Goal: Transaction & Acquisition: Purchase product/service

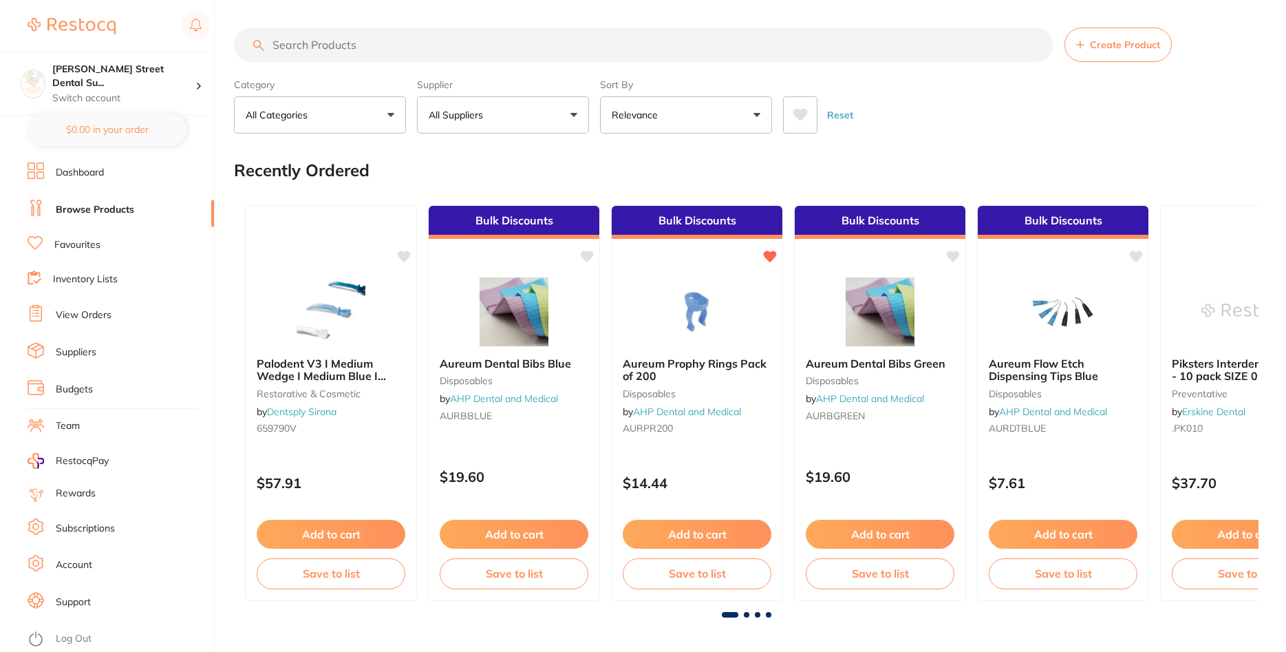
click at [324, 292] on img at bounding box center [330, 311] width 89 height 69
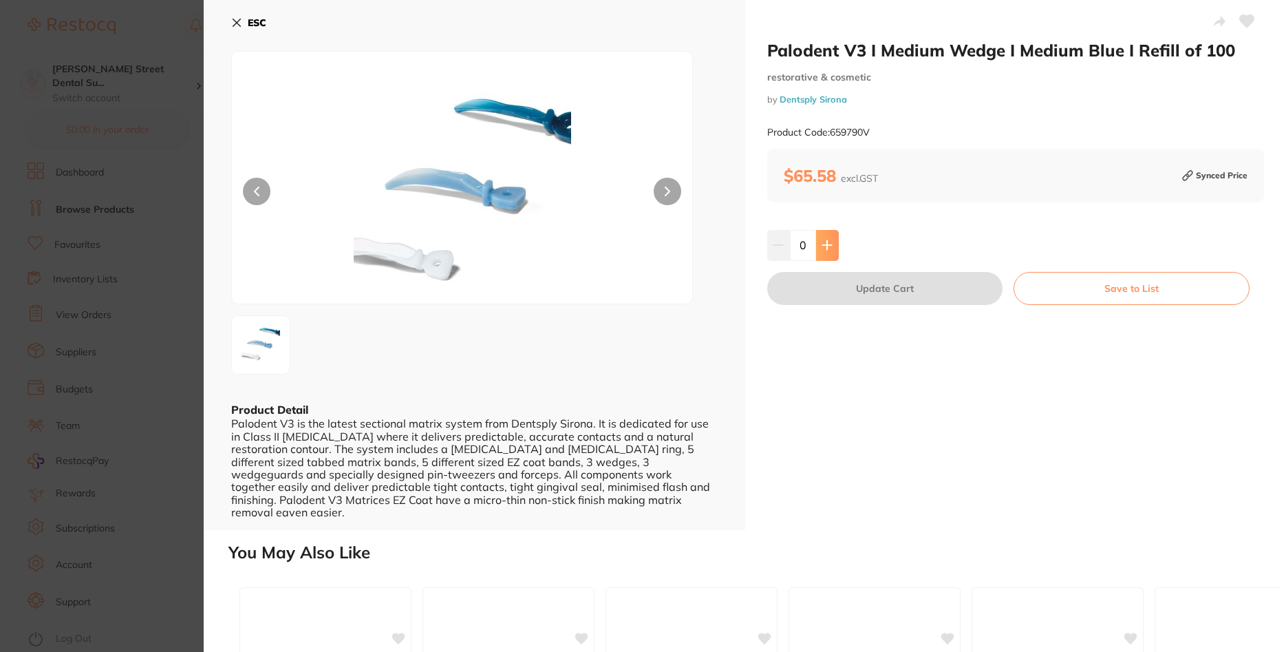
click at [835, 248] on button at bounding box center [827, 245] width 23 height 30
click at [832, 248] on button at bounding box center [827, 245] width 23 height 30
click at [831, 243] on icon at bounding box center [826, 244] width 11 height 11
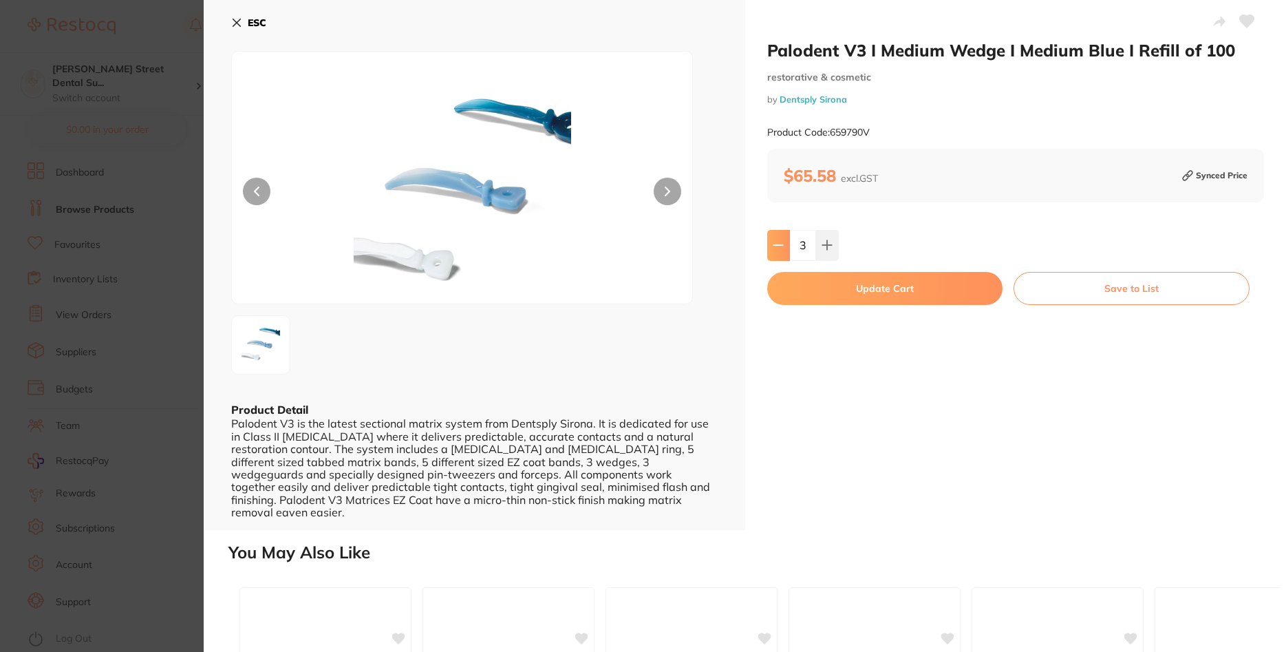
click at [786, 255] on button at bounding box center [778, 245] width 23 height 30
click at [835, 248] on button at bounding box center [827, 245] width 23 height 30
type input "3"
click at [860, 292] on button "Update Cart" at bounding box center [885, 288] width 236 height 33
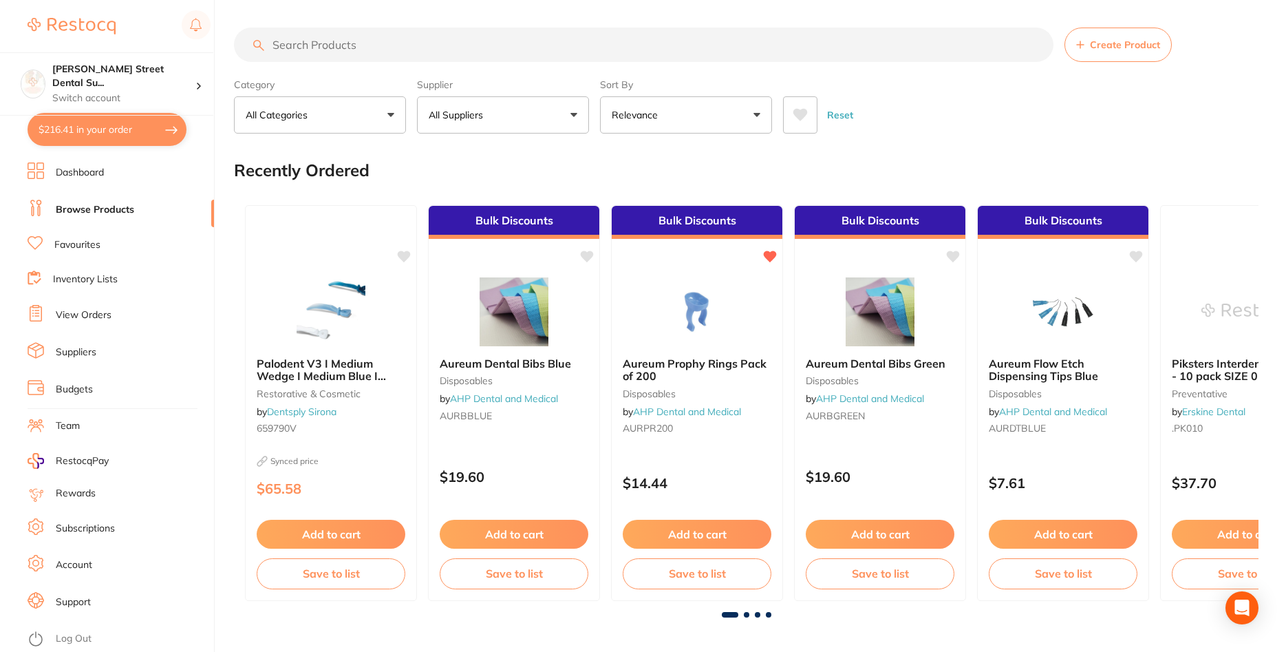
click at [96, 132] on button "$216.41 in your order" at bounding box center [107, 129] width 159 height 33
checkbox input "true"
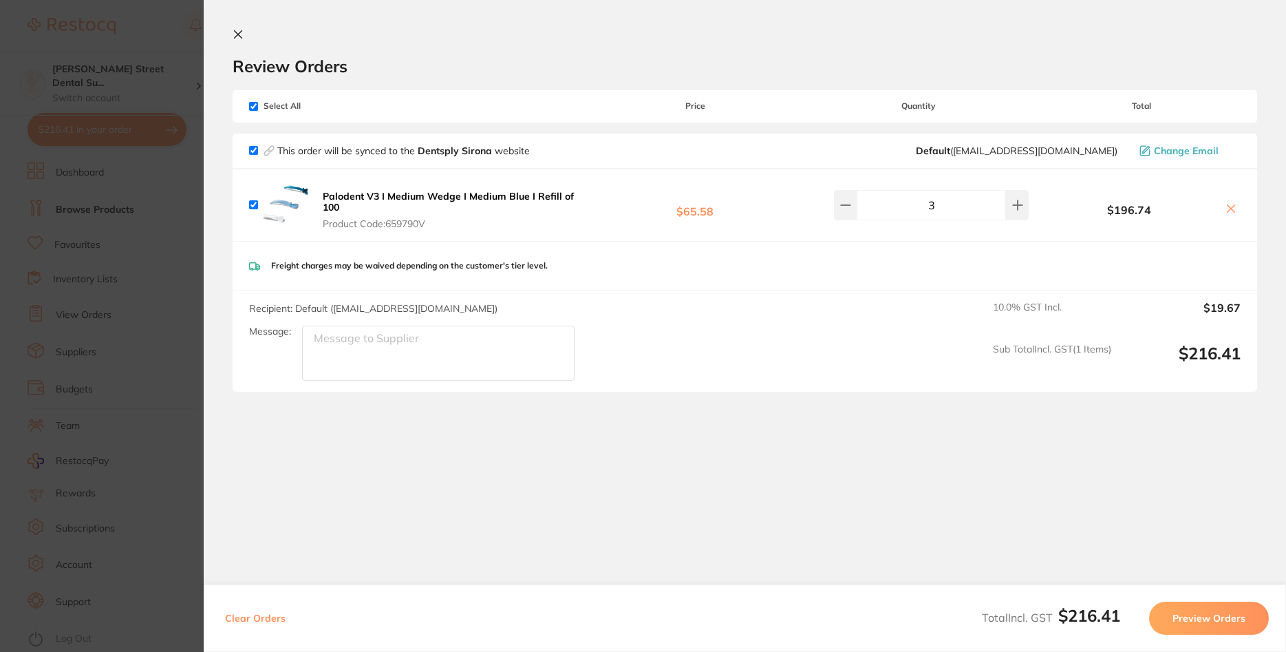
click at [239, 30] on icon at bounding box center [238, 34] width 11 height 11
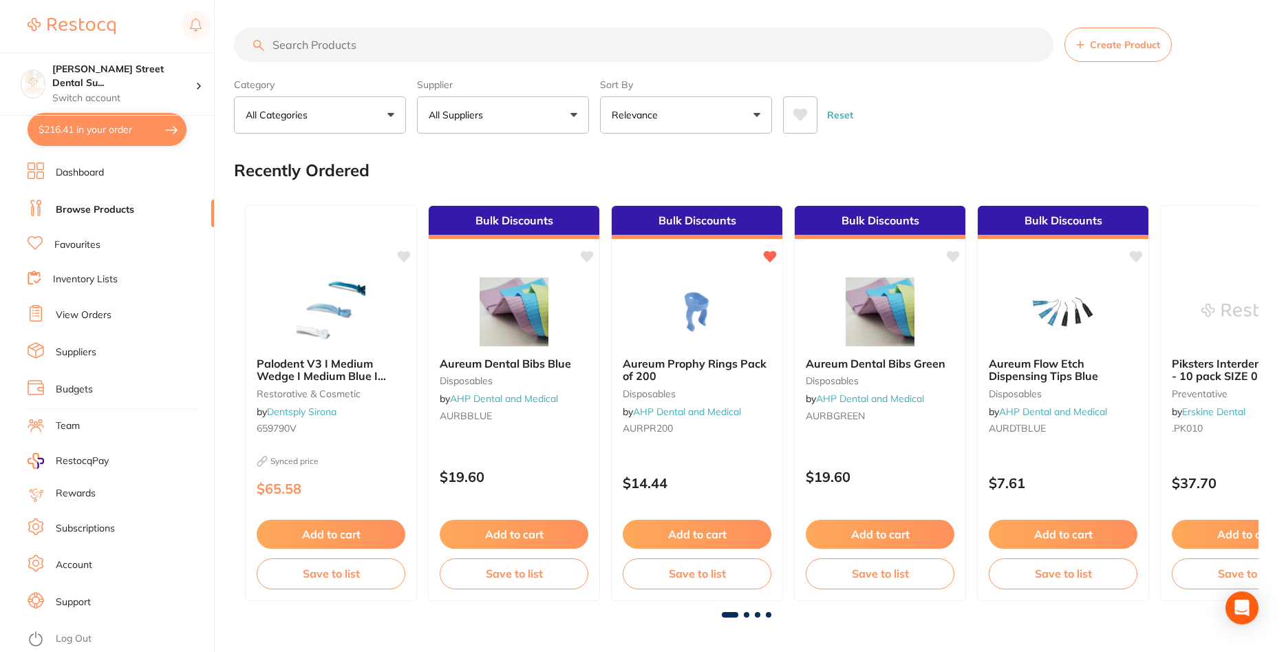
drag, startPoint x: 455, startPoint y: 56, endPoint x: 416, endPoint y: 55, distance: 38.5
click at [416, 55] on input "search" at bounding box center [643, 45] width 819 height 34
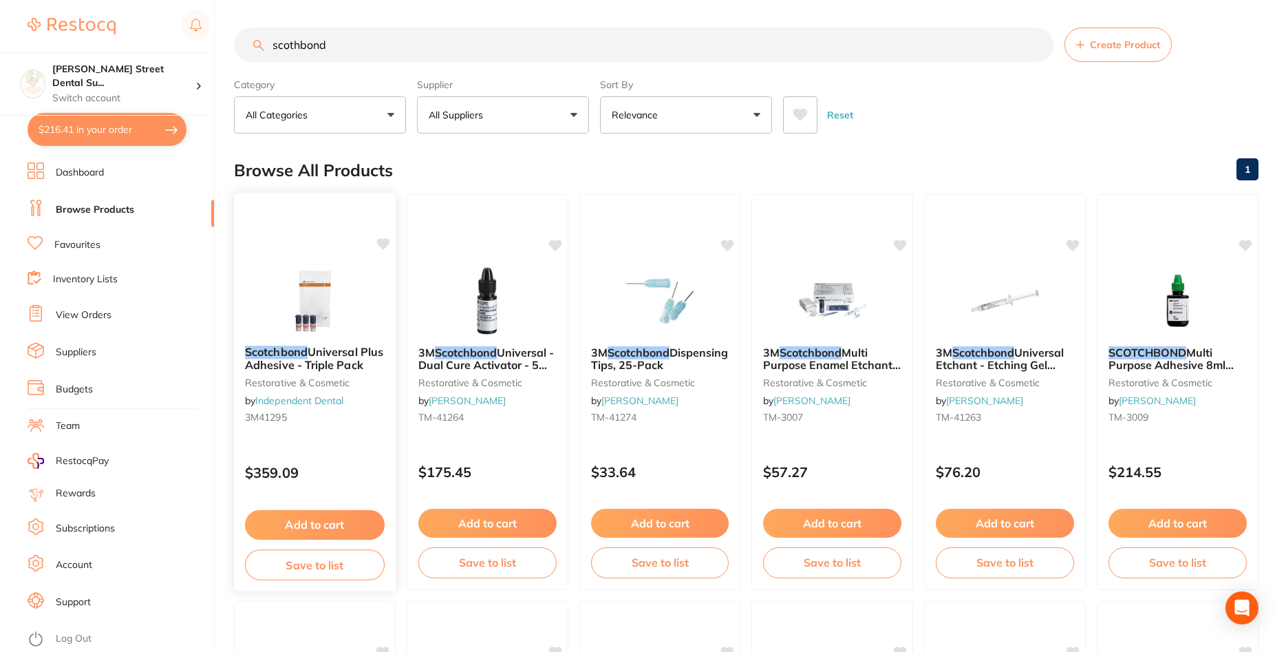
type input "scothbond"
click at [323, 312] on img at bounding box center [315, 299] width 90 height 69
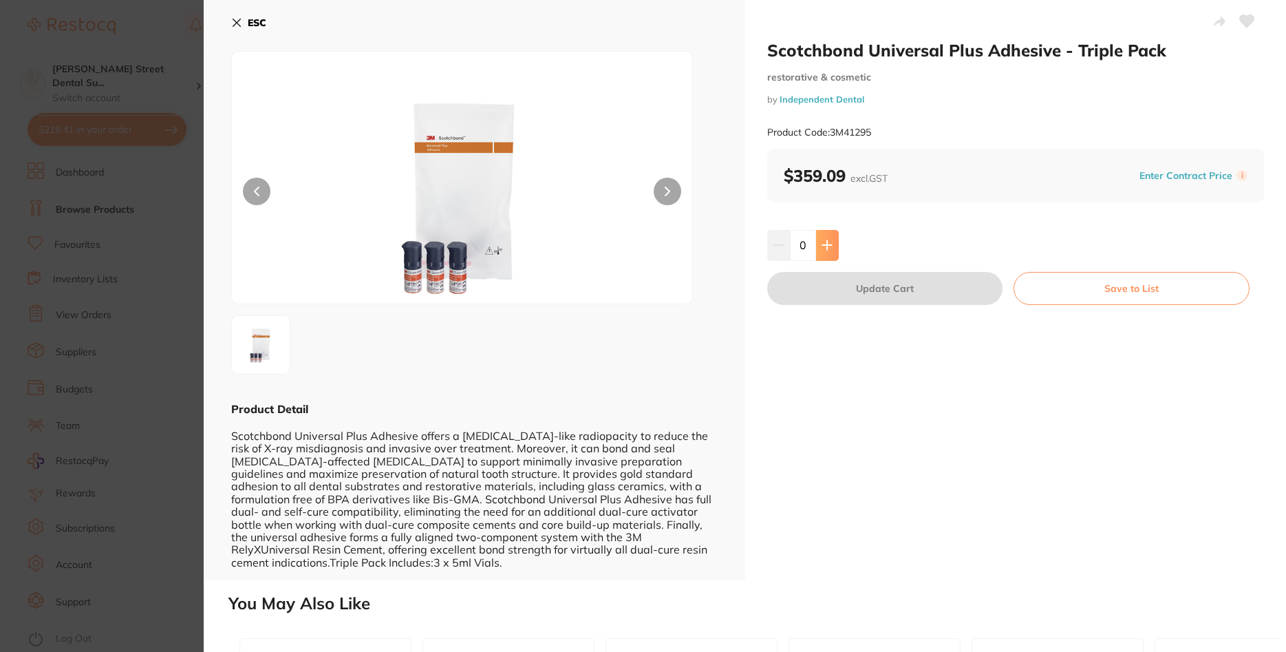
click at [831, 246] on icon at bounding box center [826, 245] width 9 height 9
type input "1"
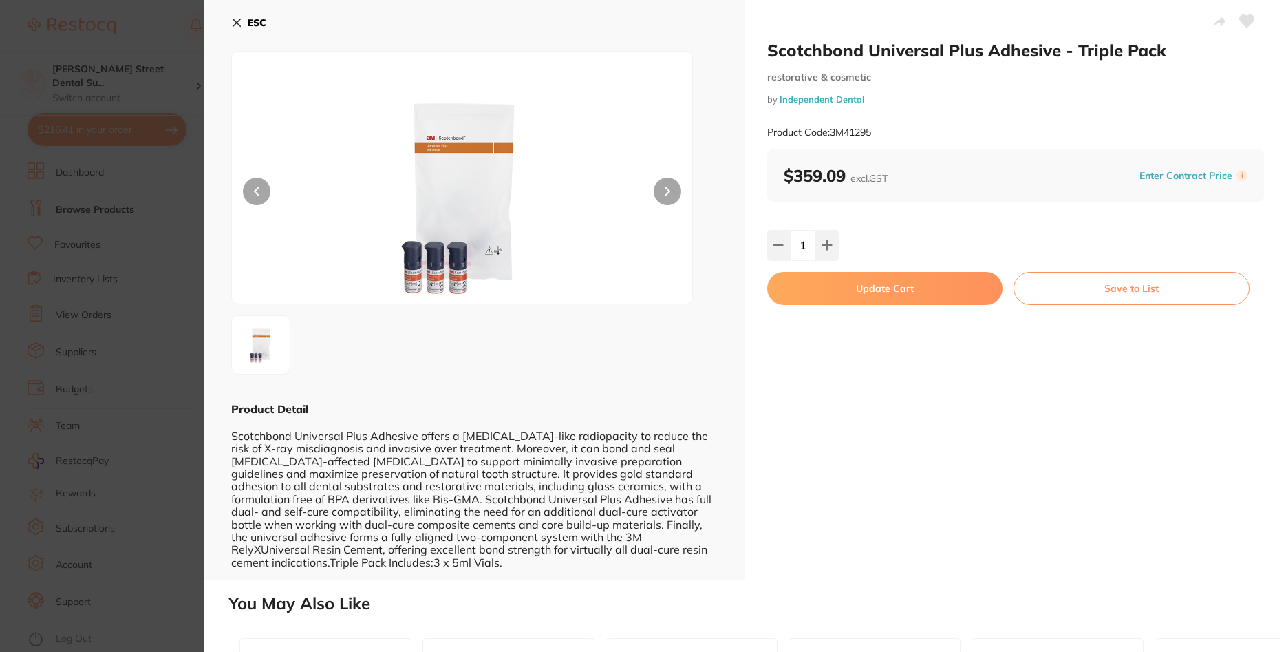
click at [924, 292] on button "Update Cart" at bounding box center [885, 288] width 236 height 33
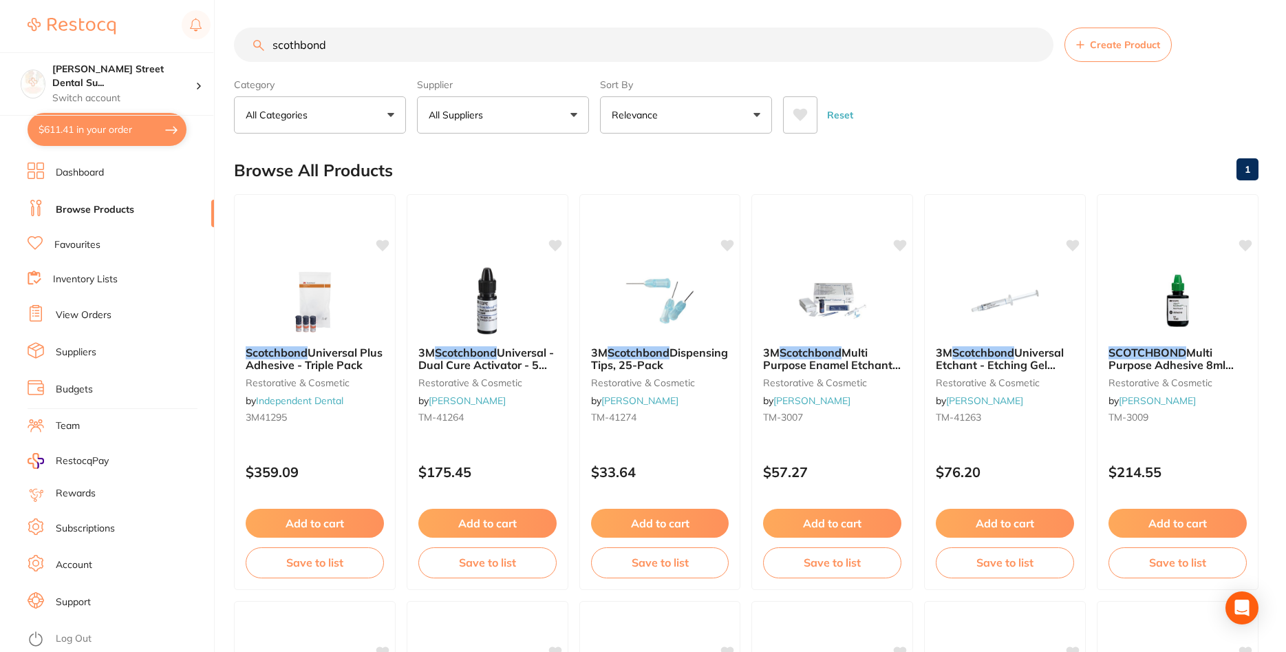
scroll to position [1, 0]
click at [111, 136] on button "$611.41 in your order" at bounding box center [107, 129] width 159 height 33
checkbox input "true"
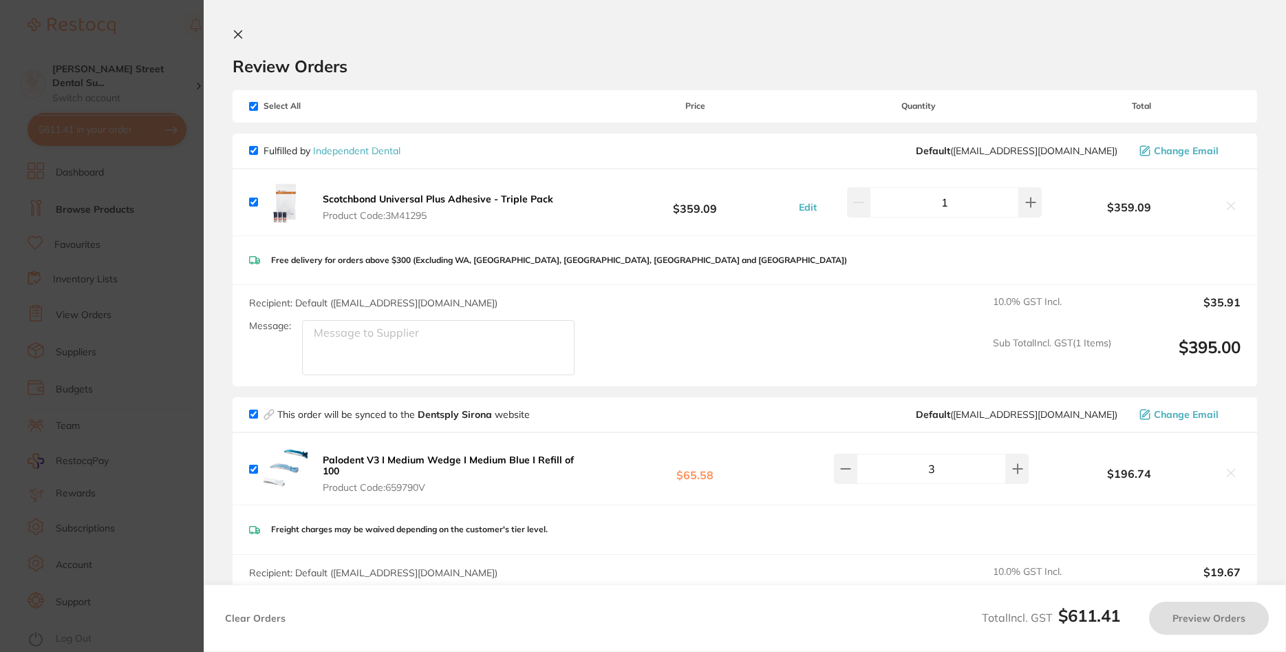
scroll to position [0, 0]
click at [246, 28] on section "Review Orders Your orders are being processed and we will notify you once we ha…" at bounding box center [745, 326] width 1082 height 652
click at [241, 28] on section "Review Orders Your orders are being processed and we will notify you once we ha…" at bounding box center [745, 326] width 1082 height 652
click at [238, 38] on icon at bounding box center [238, 34] width 11 height 11
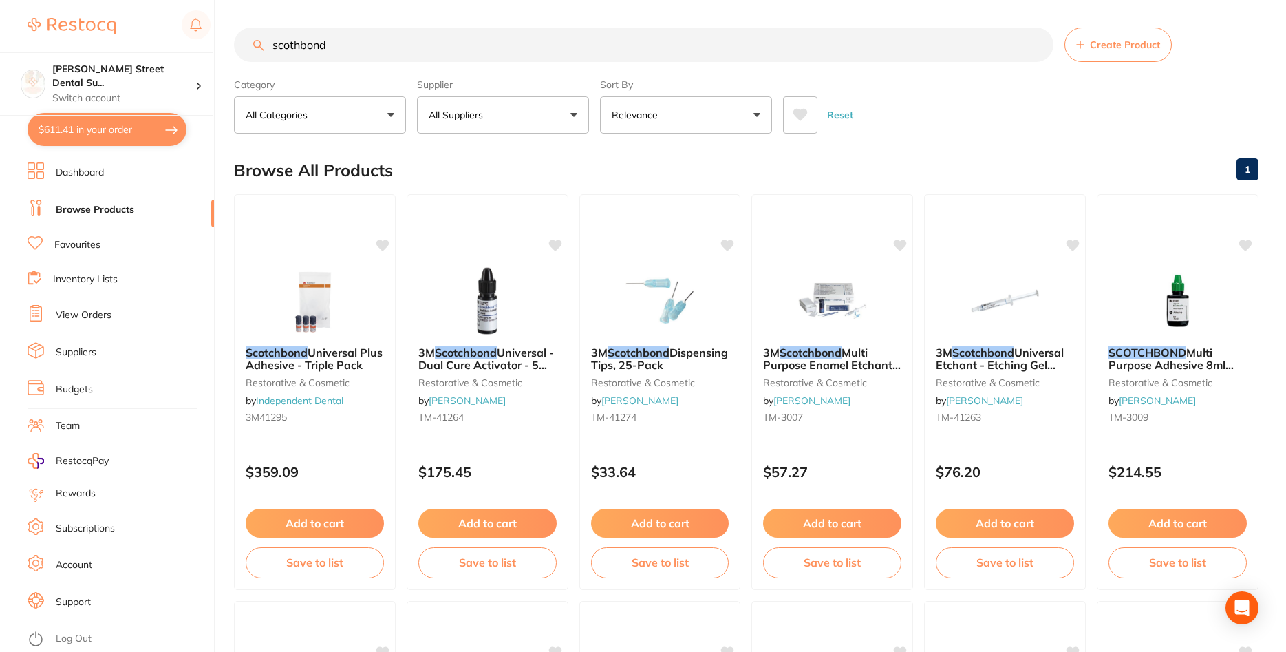
scroll to position [1, 0]
drag, startPoint x: 362, startPoint y: 40, endPoint x: 227, endPoint y: 49, distance: 135.1
click at [234, 49] on input "scothbond" at bounding box center [643, 44] width 819 height 34
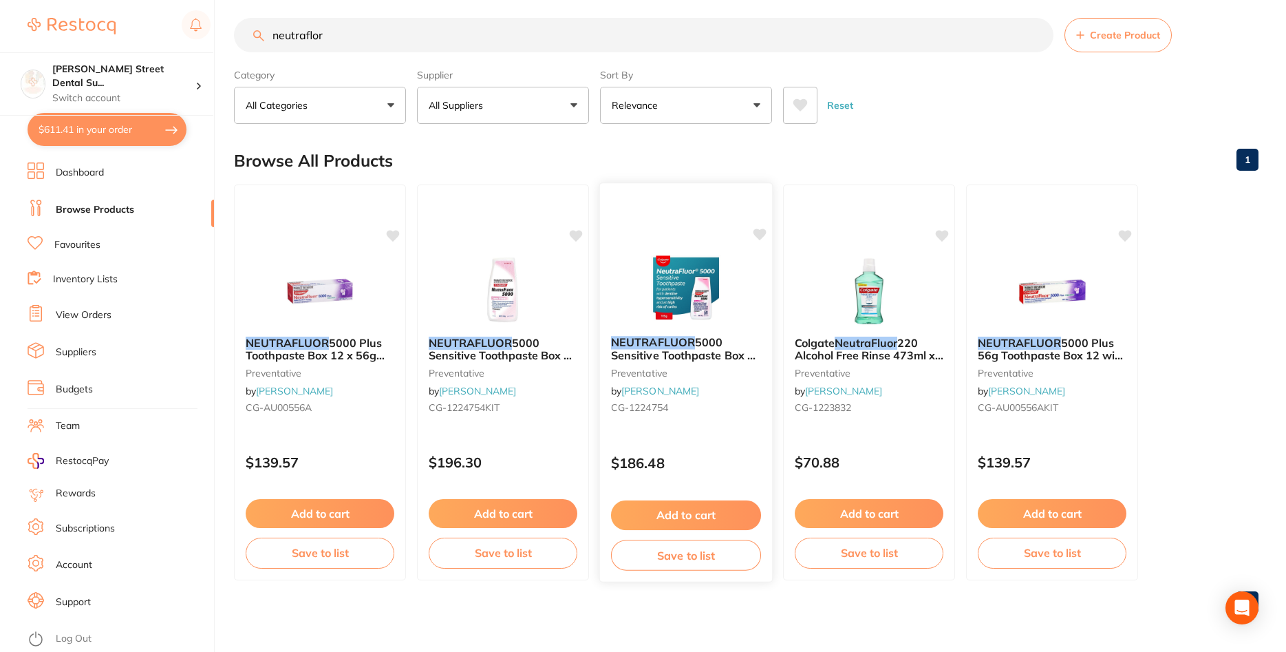
scroll to position [0, 0]
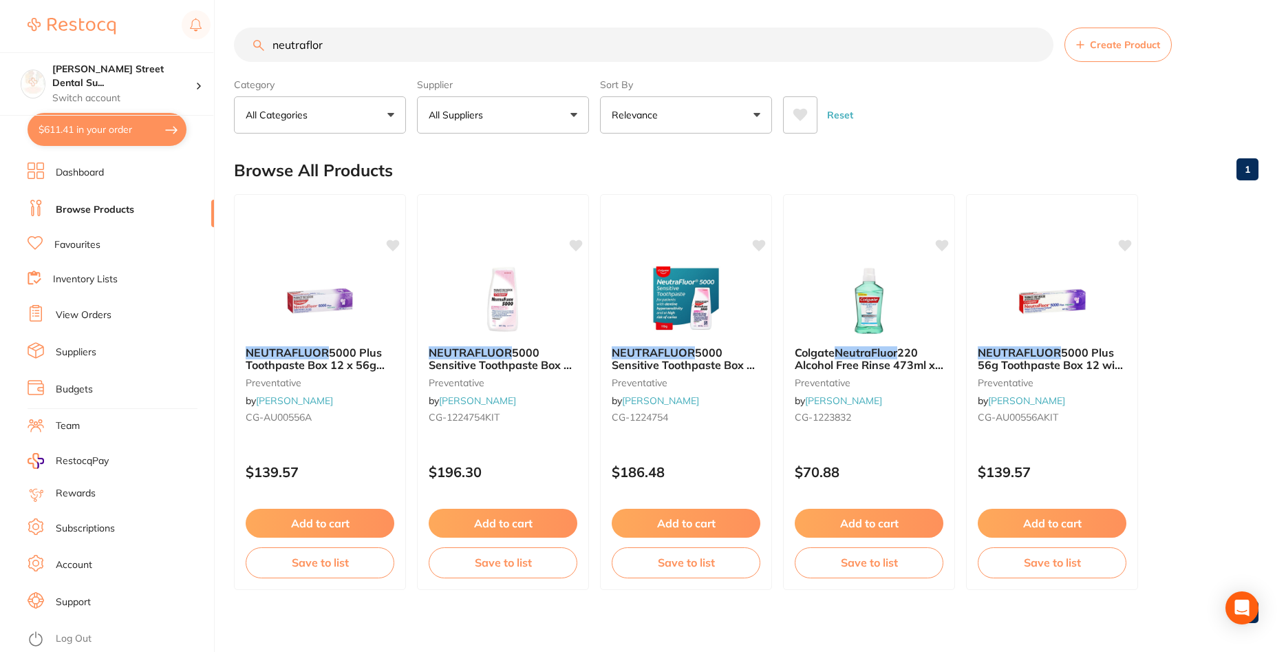
drag, startPoint x: 303, startPoint y: 56, endPoint x: 233, endPoint y: 65, distance: 70.7
click at [234, 62] on input "neutraflor" at bounding box center [643, 45] width 819 height 34
paste input "[MEDICAL_DATA]"
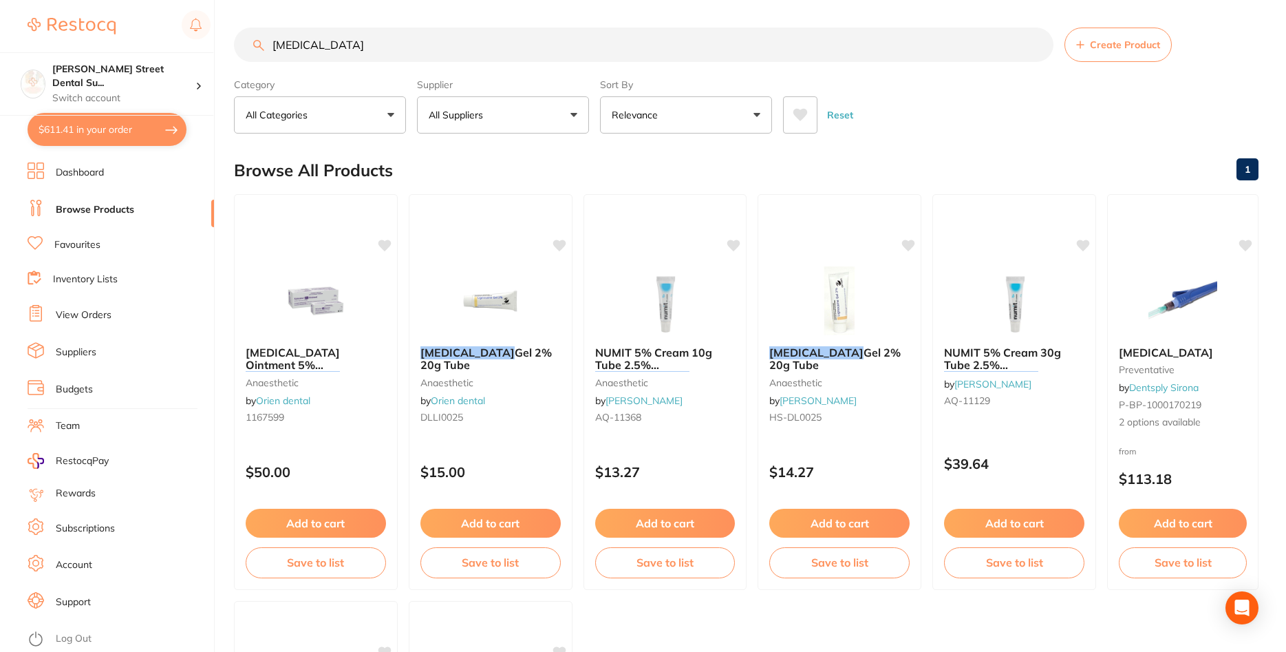
drag, startPoint x: 524, startPoint y: 47, endPoint x: 208, endPoint y: 59, distance: 316.7
click at [234, 59] on input "[MEDICAL_DATA]" at bounding box center [643, 45] width 819 height 34
paste input "span"
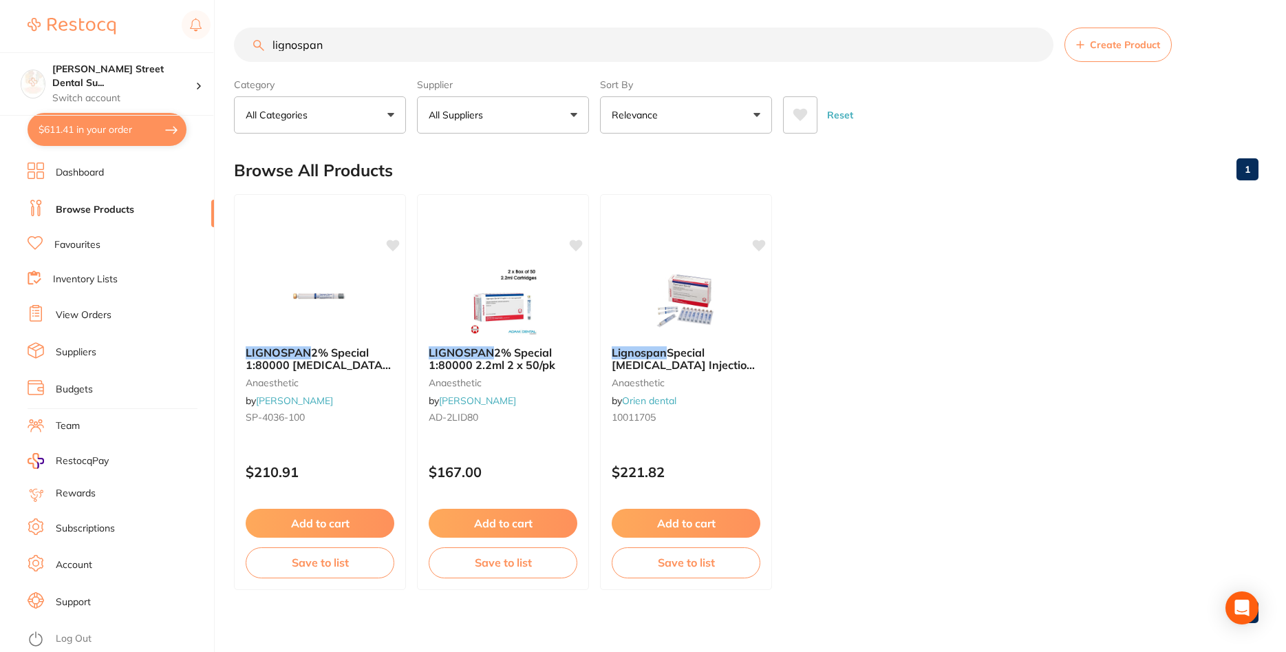
drag, startPoint x: 473, startPoint y: 58, endPoint x: 133, endPoint y: 105, distance: 342.4
click at [234, 62] on input "lignospan" at bounding box center [643, 45] width 819 height 34
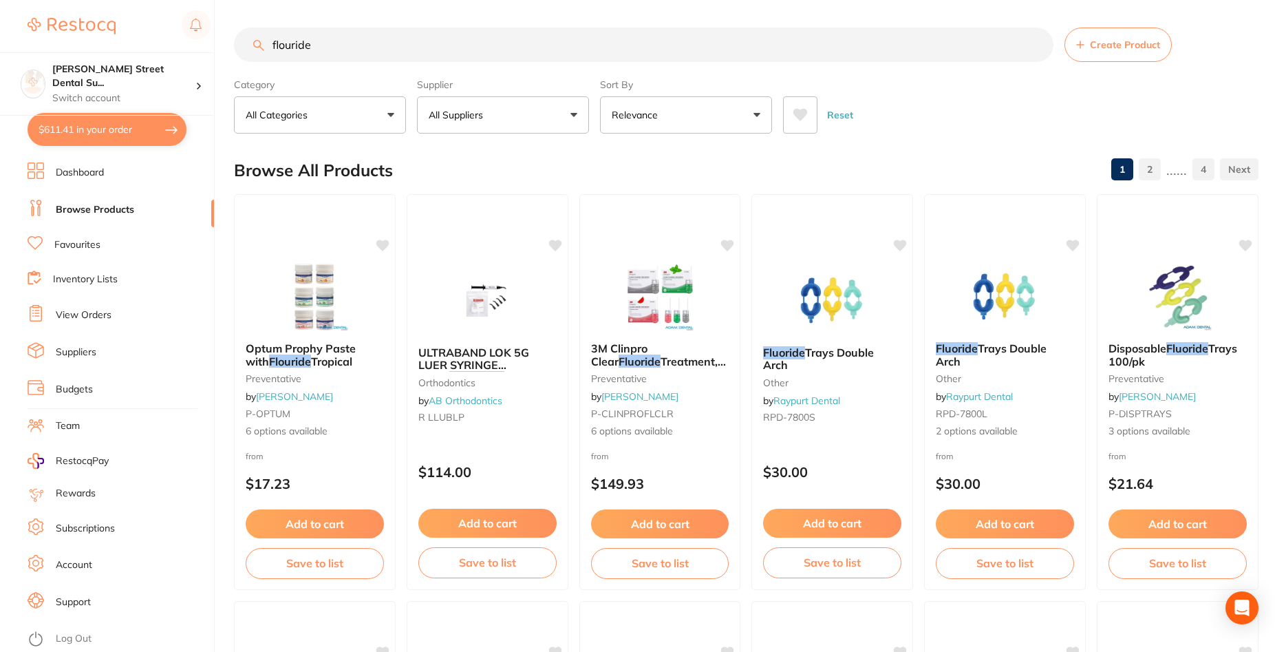
drag, startPoint x: 302, startPoint y: 50, endPoint x: 248, endPoint y: 46, distance: 53.8
click at [248, 46] on input "flouride" at bounding box center [643, 45] width 819 height 34
paste input "uo"
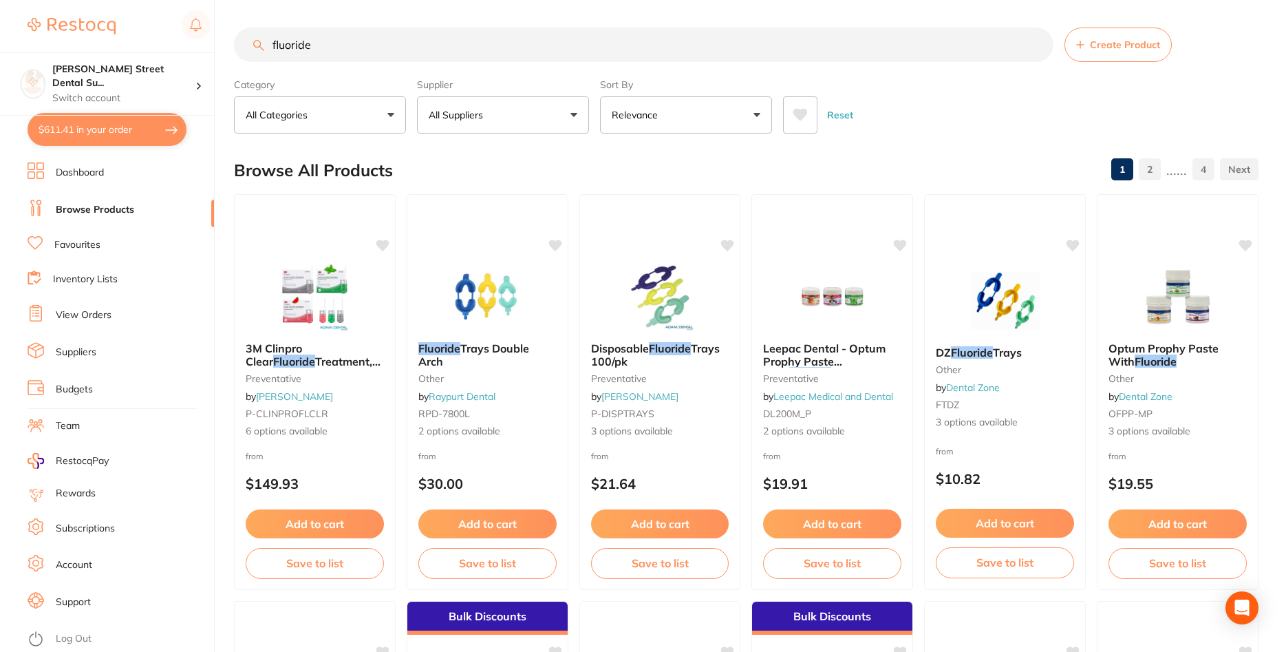
click at [353, 41] on input "fluoride" at bounding box center [643, 45] width 819 height 34
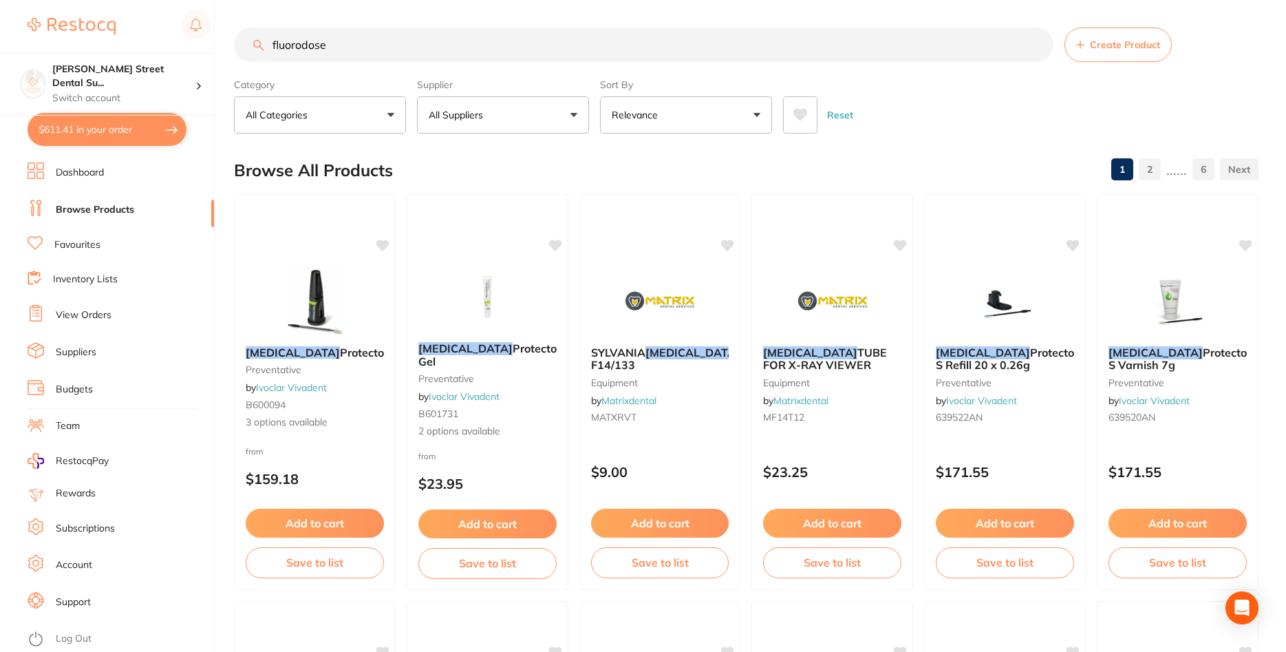
type input "fluorodose"
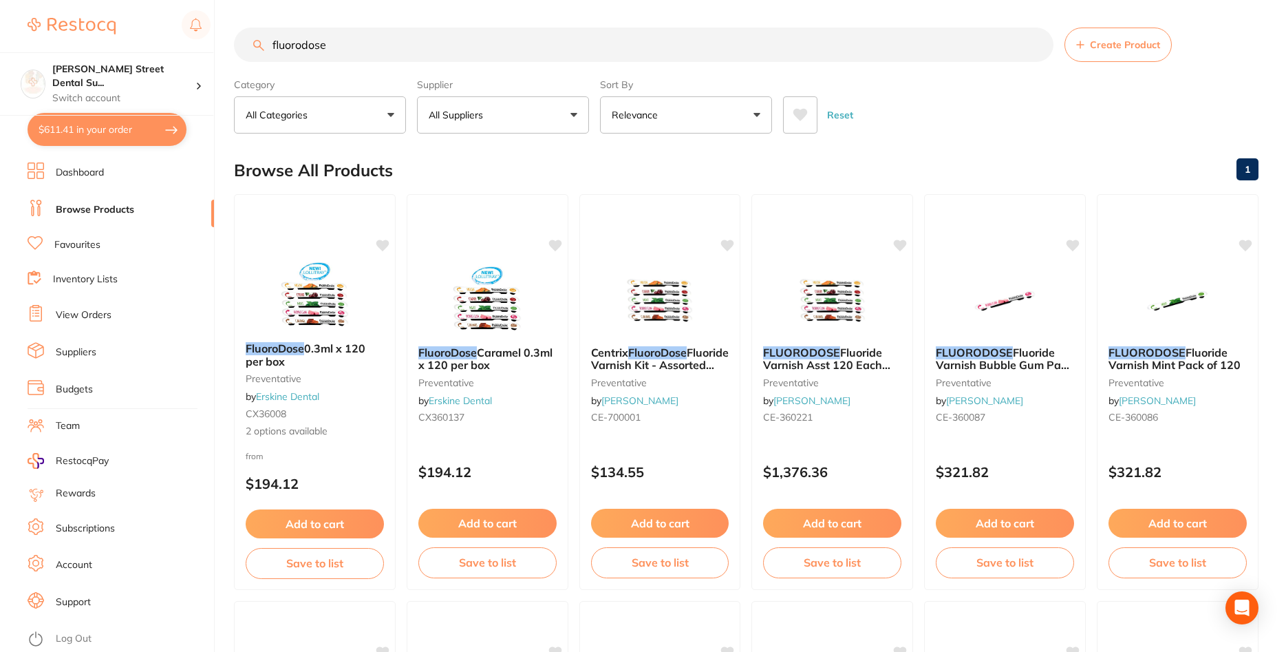
drag, startPoint x: 349, startPoint y: 43, endPoint x: 232, endPoint y: 32, distance: 117.5
click at [234, 32] on input "fluorodose" at bounding box center [643, 45] width 819 height 34
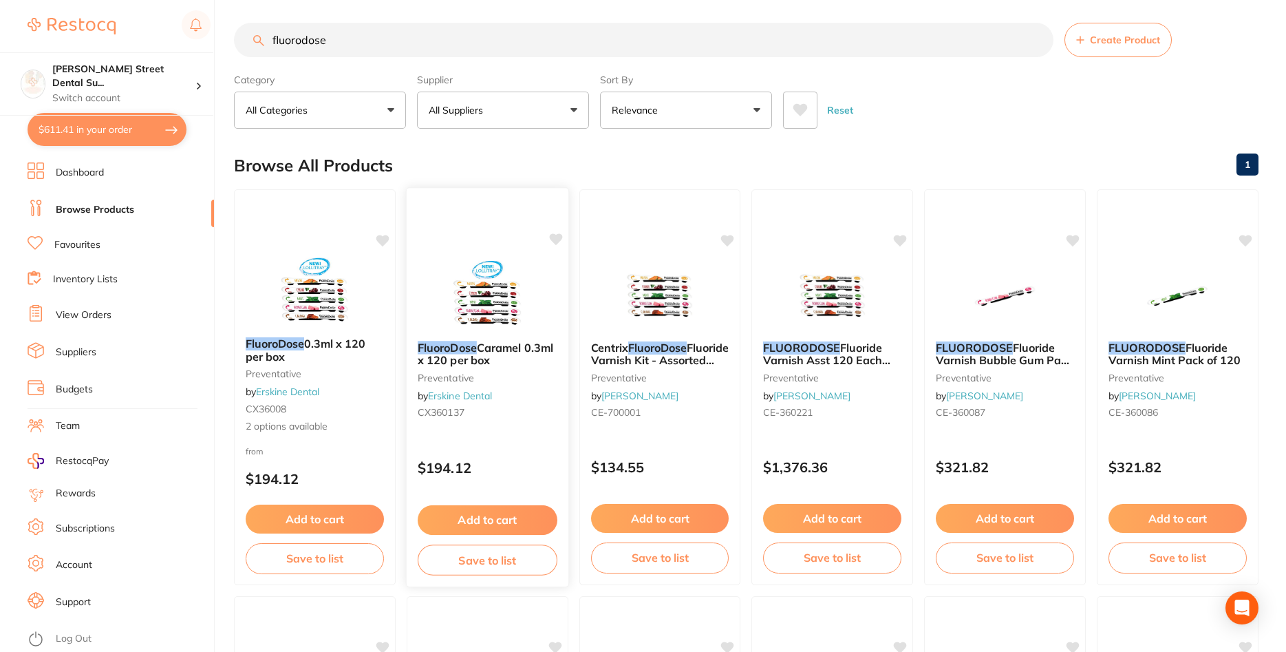
scroll to position [70, 0]
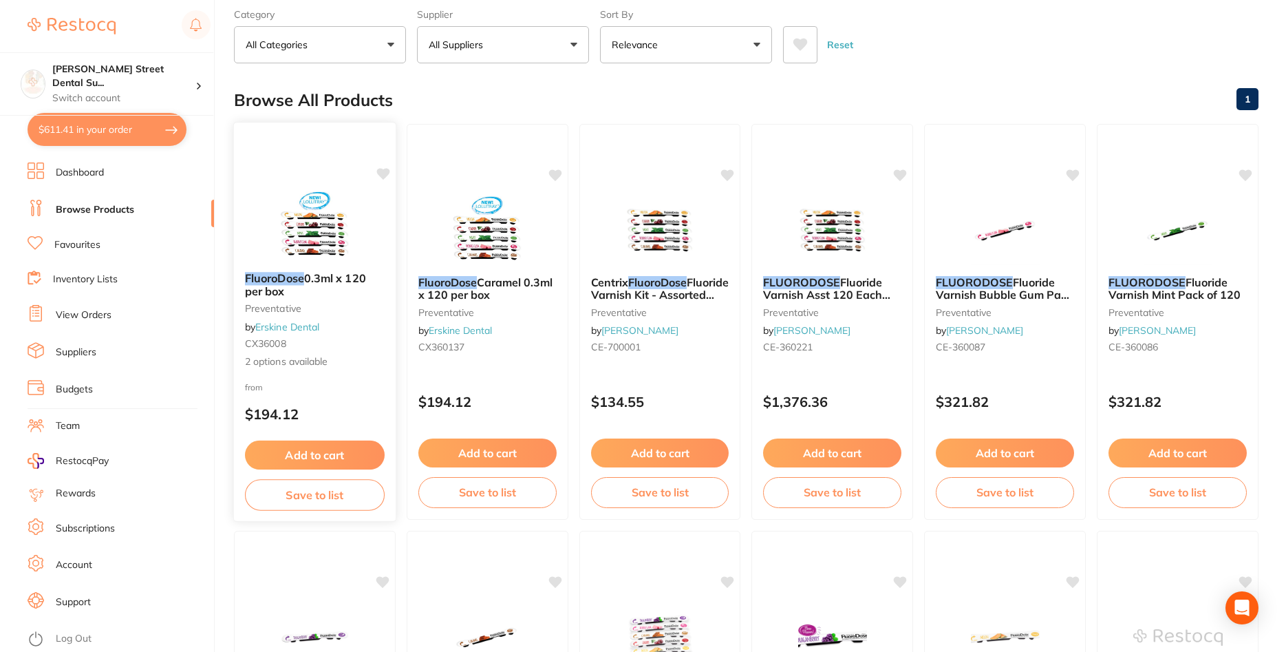
click at [338, 240] on img at bounding box center [315, 225] width 90 height 69
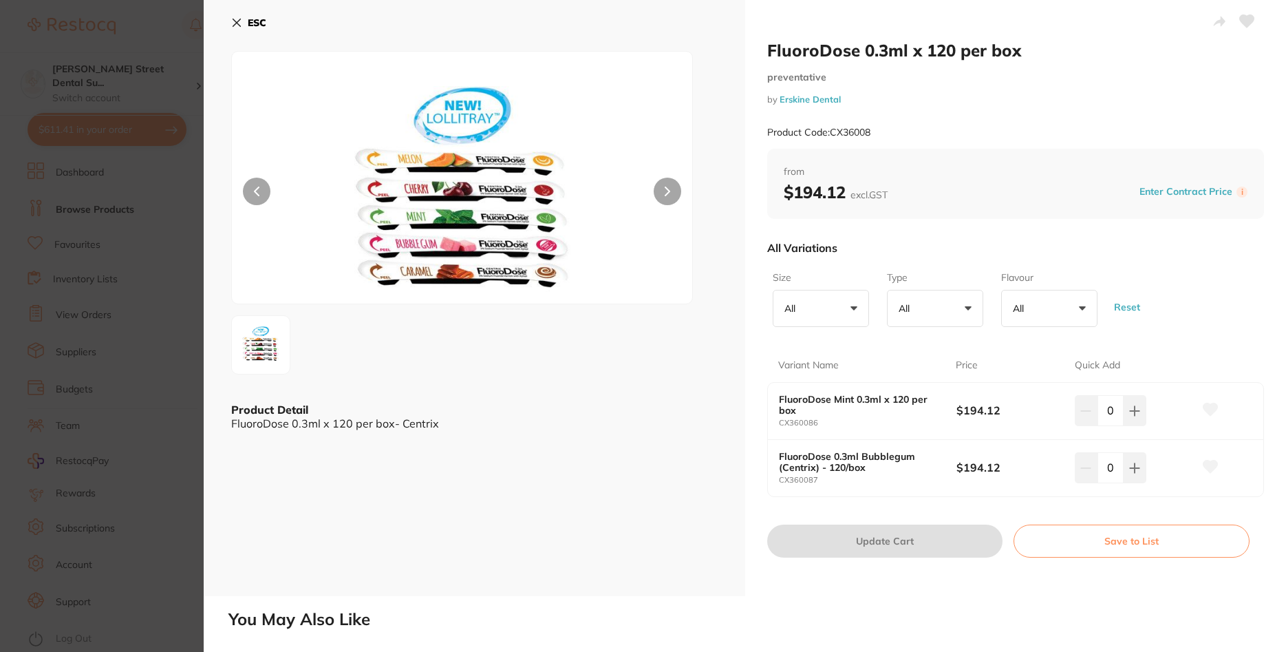
click at [135, 186] on section "FluoroDose 0.3ml x 120 per box preventative by [PERSON_NAME] Dental Product Cod…" at bounding box center [643, 326] width 1286 height 652
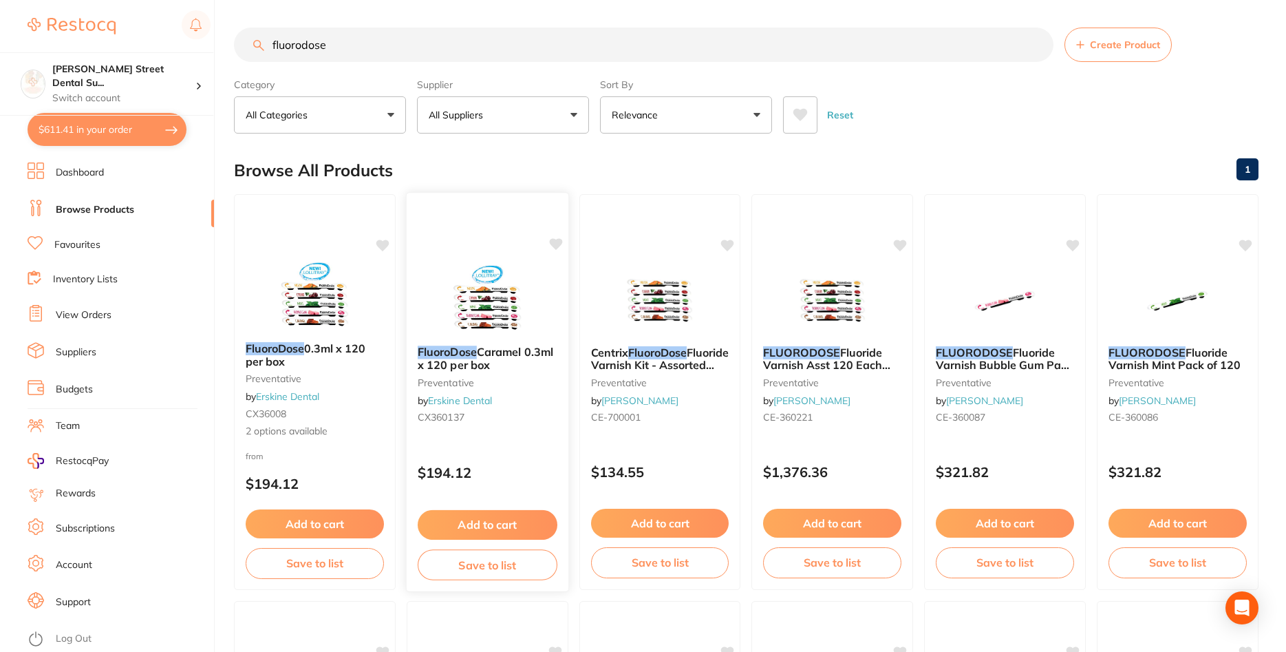
click at [513, 374] on div "FluoroDose Caramel 0.3ml x 120 per box preventative by [PERSON_NAME] Dental CX3…" at bounding box center [488, 386] width 162 height 105
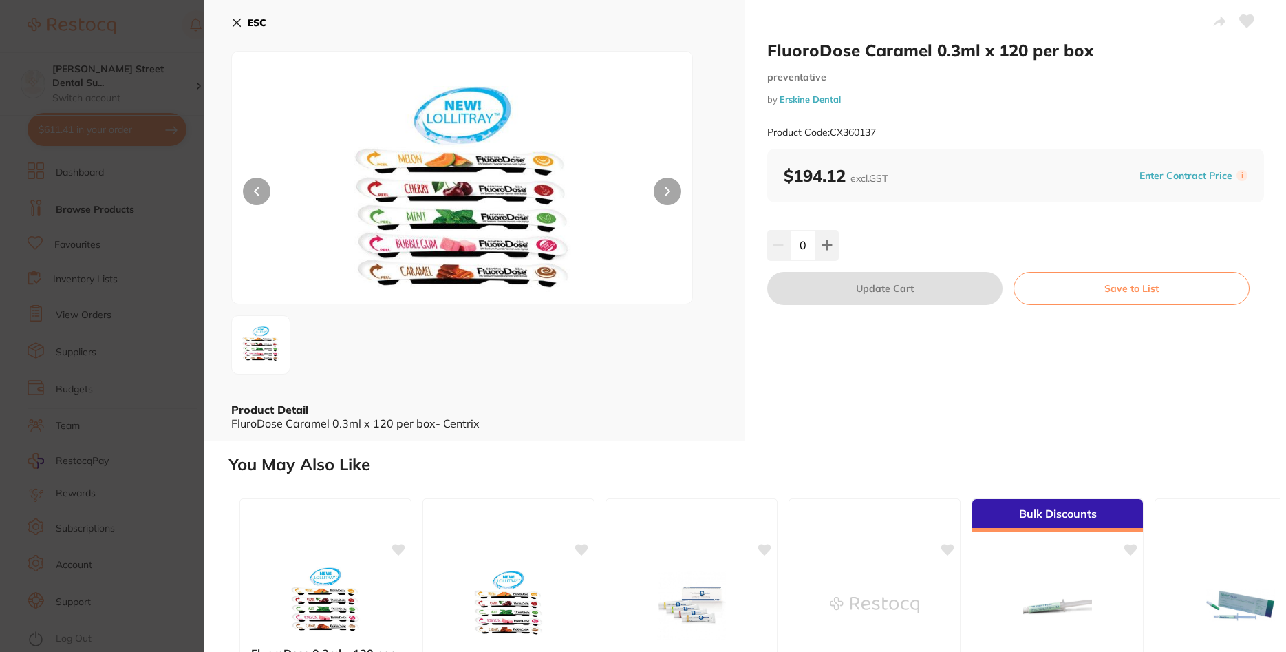
scroll to position [248, 0]
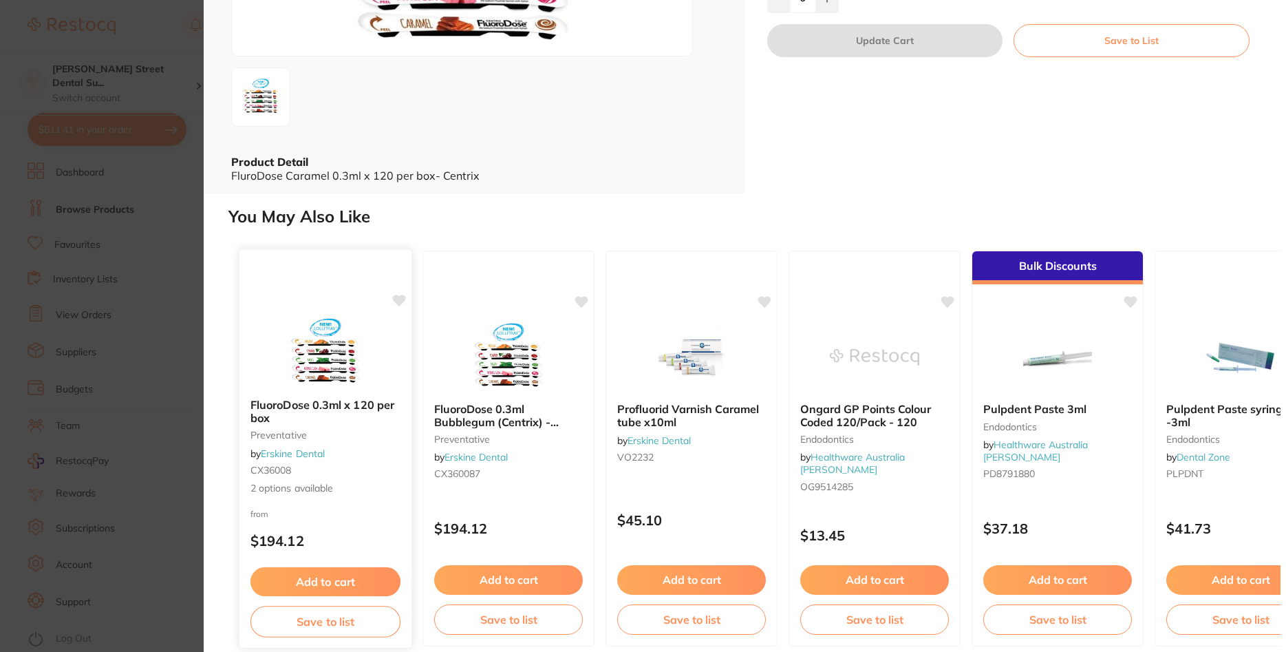
click at [334, 425] on div "FluoroDose 0.3ml x 120 per box preventative by [PERSON_NAME] Dental CX36008 2 o…" at bounding box center [325, 446] width 172 height 119
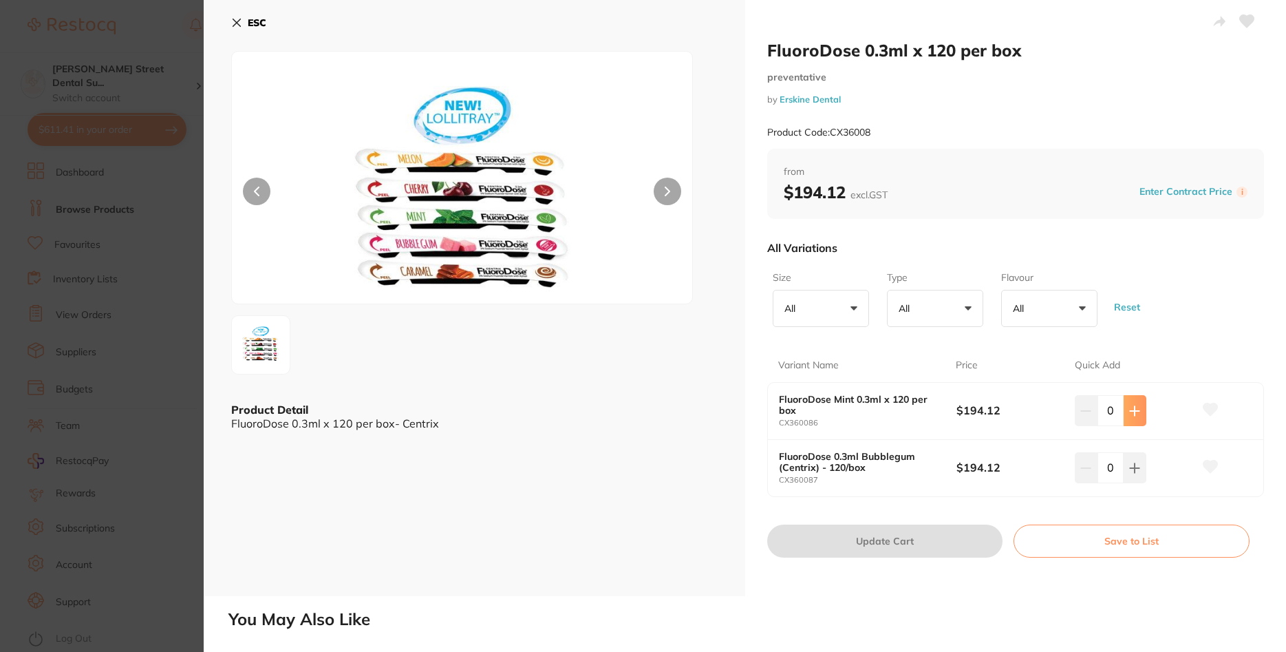
click at [1137, 418] on button at bounding box center [1134, 410] width 23 height 30
type input "1"
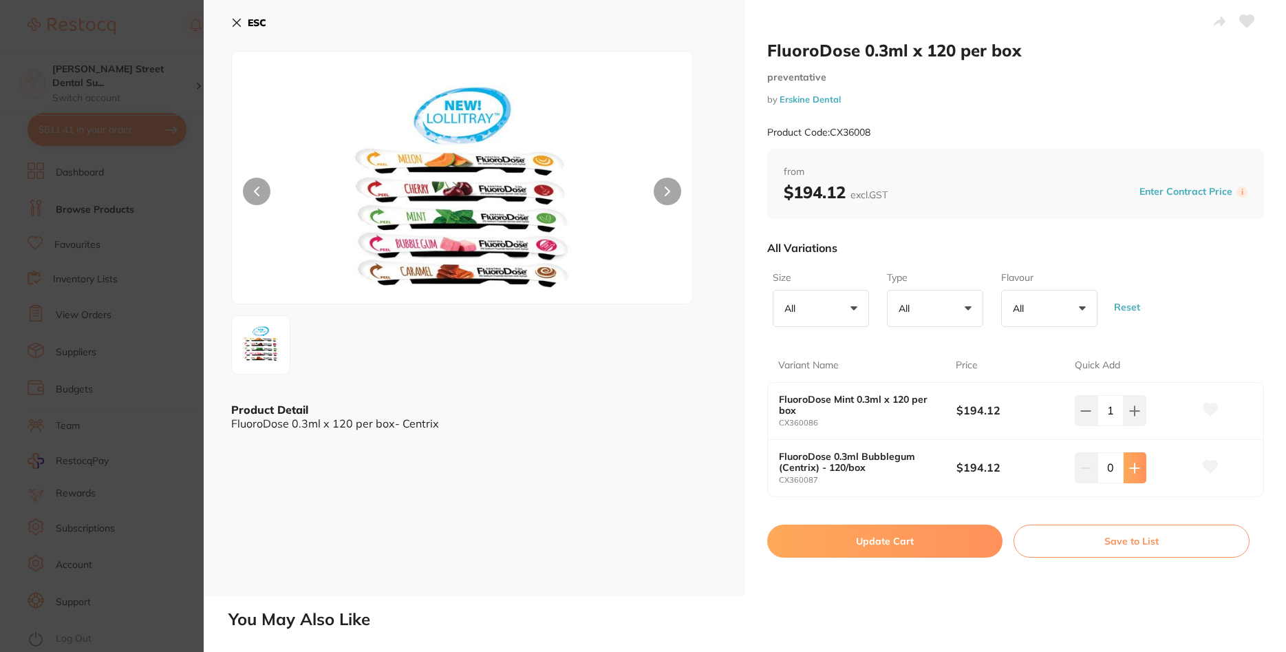
click at [1135, 470] on icon at bounding box center [1134, 467] width 9 height 9
type input "1"
click at [1134, 411] on icon at bounding box center [1134, 410] width 9 height 9
type input "2"
click at [1138, 475] on button at bounding box center [1134, 467] width 23 height 30
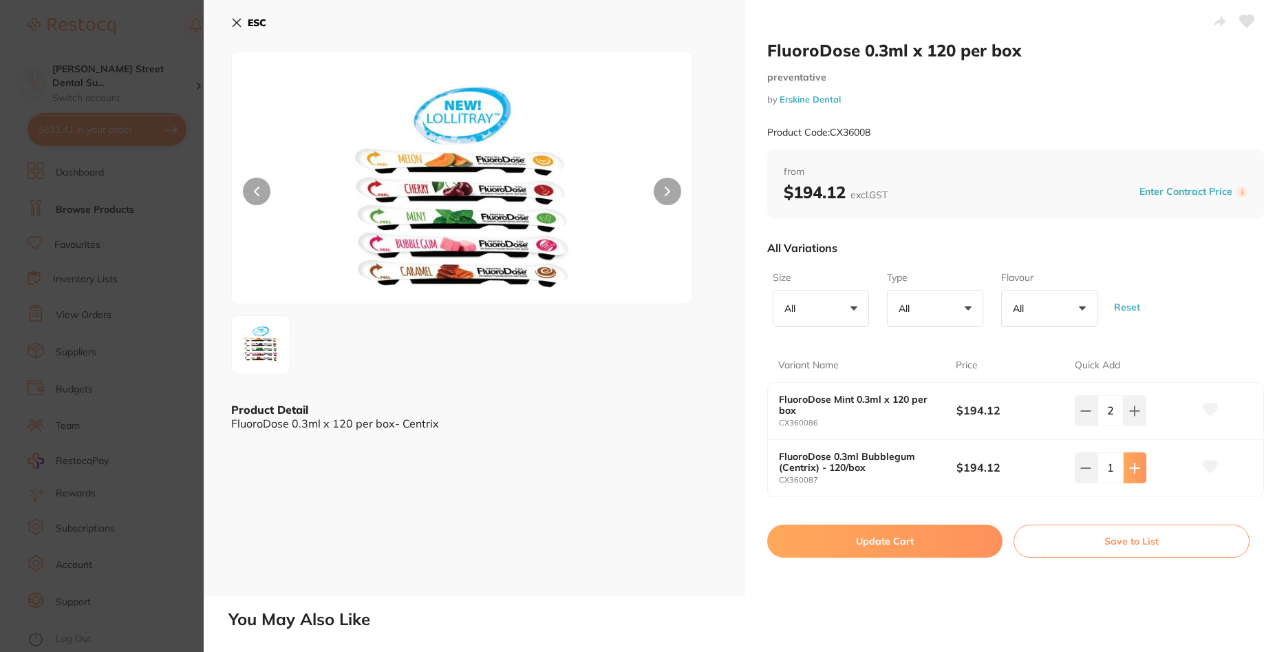
type input "2"
click at [923, 546] on button "Update Cart" at bounding box center [885, 540] width 236 height 33
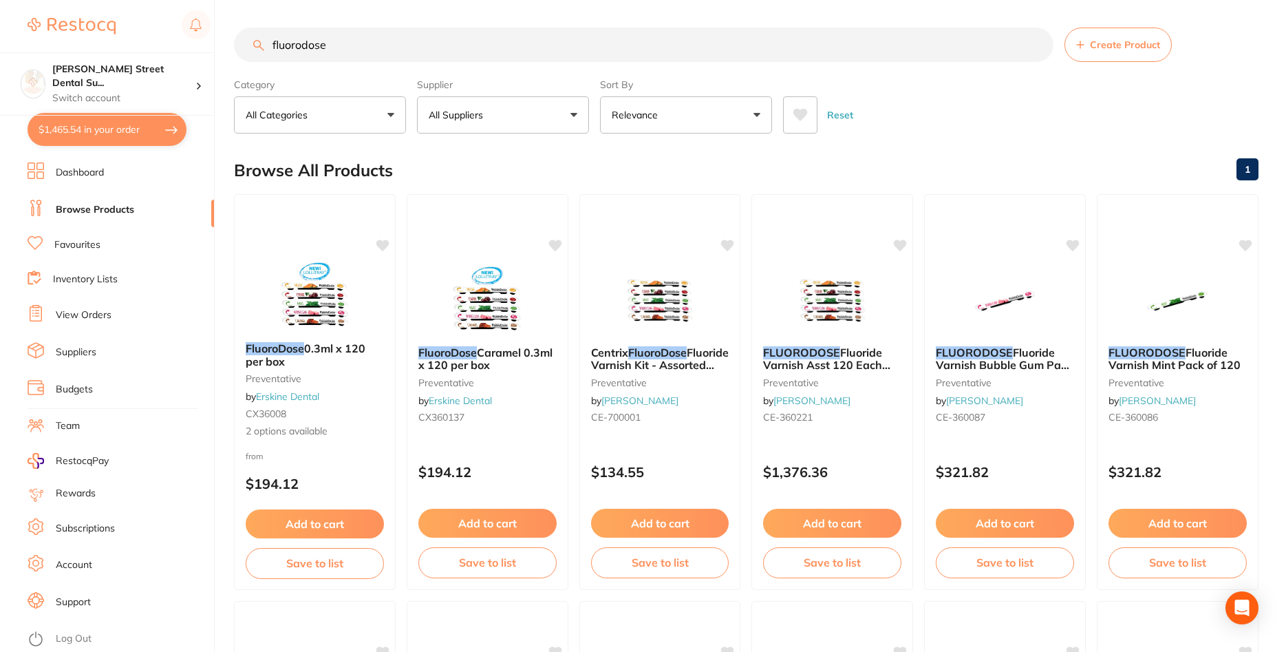
scroll to position [14, 0]
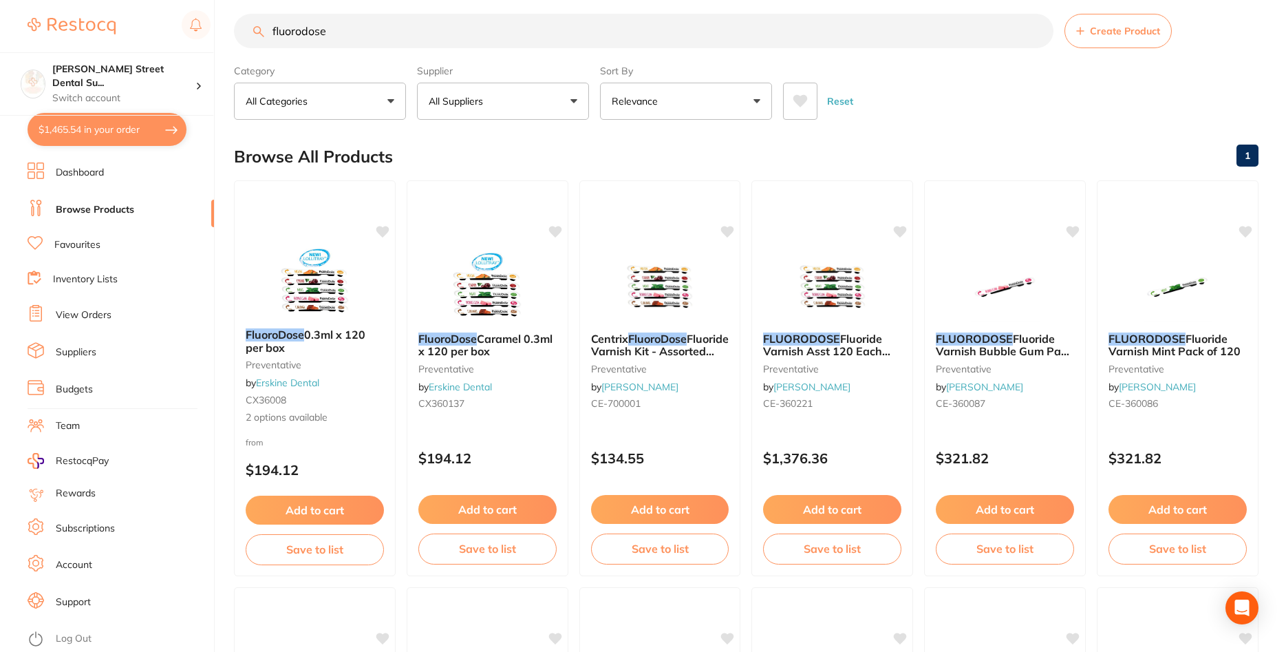
click at [132, 128] on button "$1,465.54 in your order" at bounding box center [107, 129] width 159 height 33
checkbox input "true"
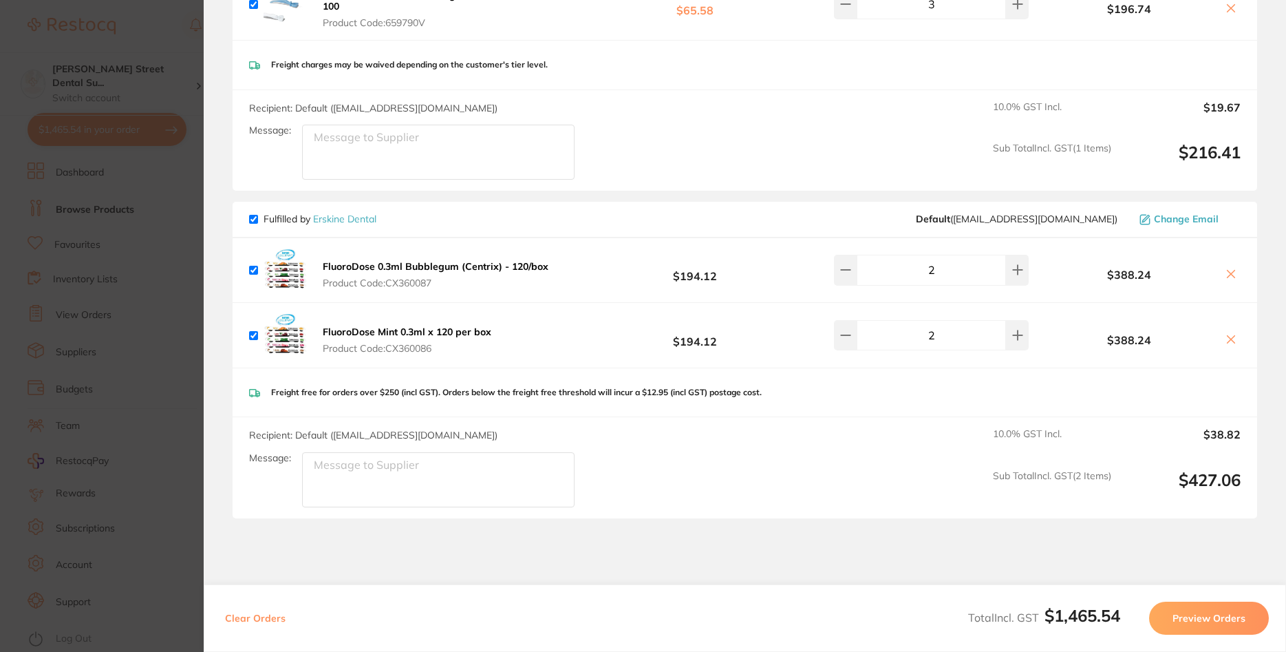
scroll to position [549, 0]
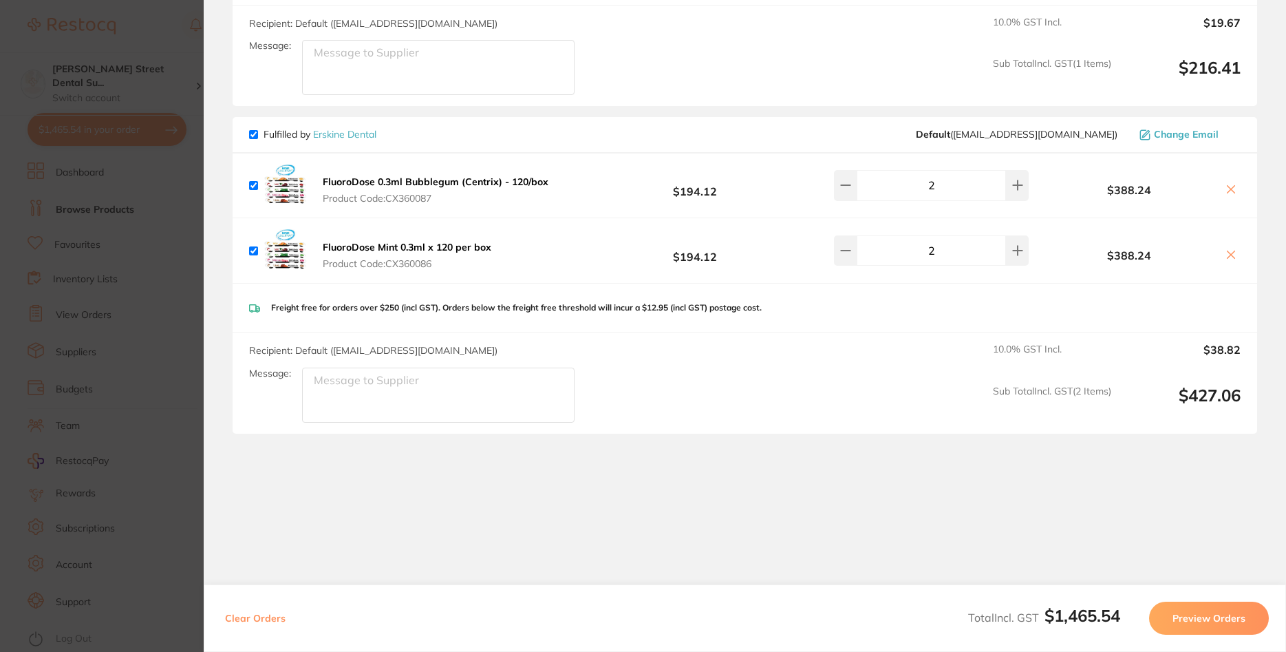
click at [159, 288] on section "Update RRP Set your pre negotiated price for this item. Item Agreed RRP (excl. …" at bounding box center [643, 326] width 1286 height 652
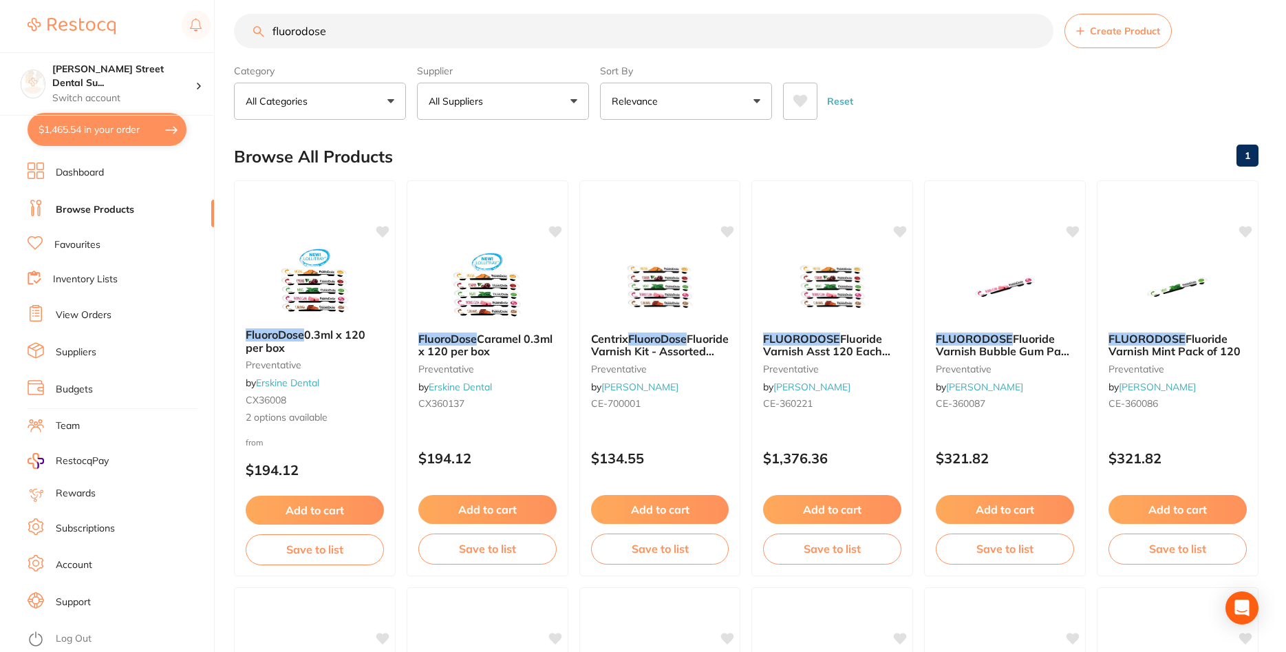
click at [143, 131] on button "$1,465.54 in your order" at bounding box center [107, 129] width 159 height 33
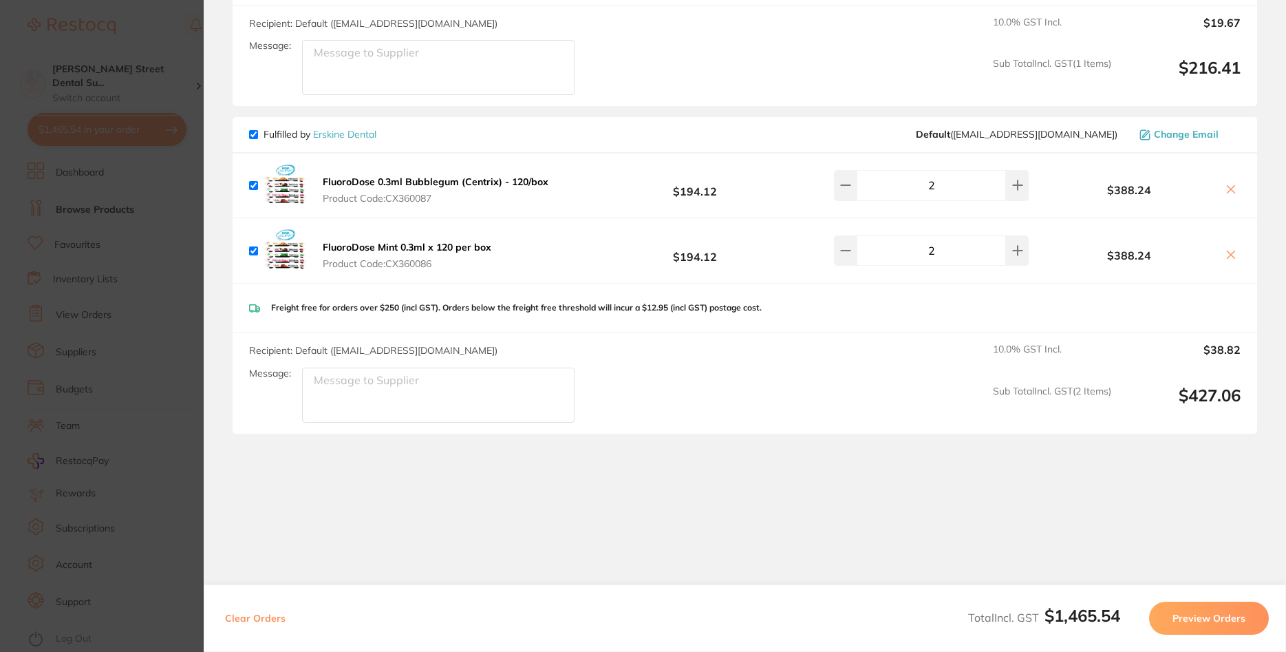
click at [89, 82] on section "Update RRP Set your pre negotiated price for this item. Item Agreed RRP (excl. …" at bounding box center [643, 326] width 1286 height 652
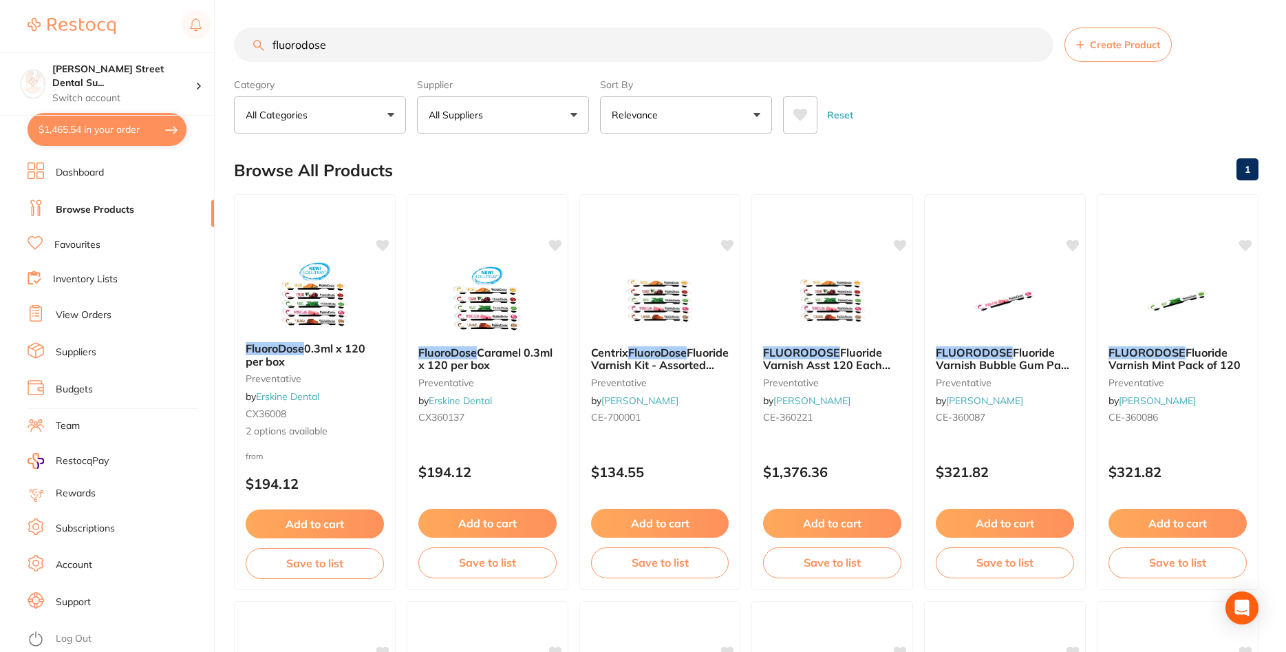
scroll to position [14, 0]
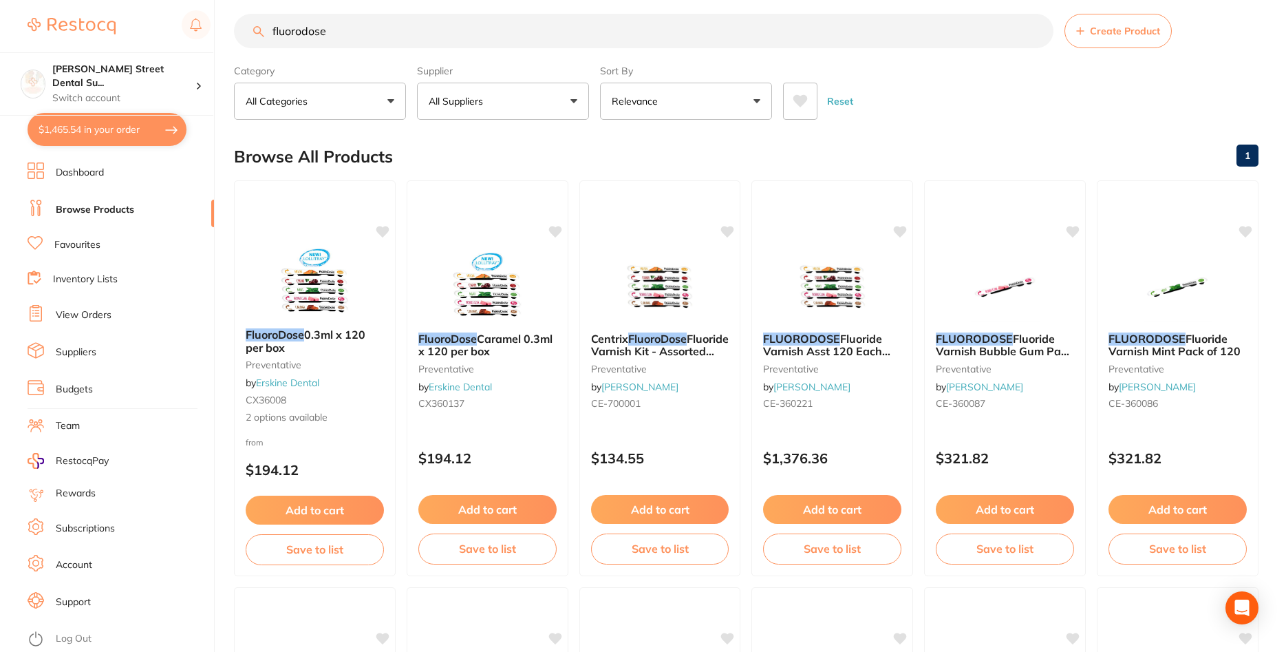
drag, startPoint x: 500, startPoint y: 20, endPoint x: 234, endPoint y: 50, distance: 267.9
click at [234, 48] on input "fluorodose" at bounding box center [643, 31] width 819 height 34
paste input "gauz"
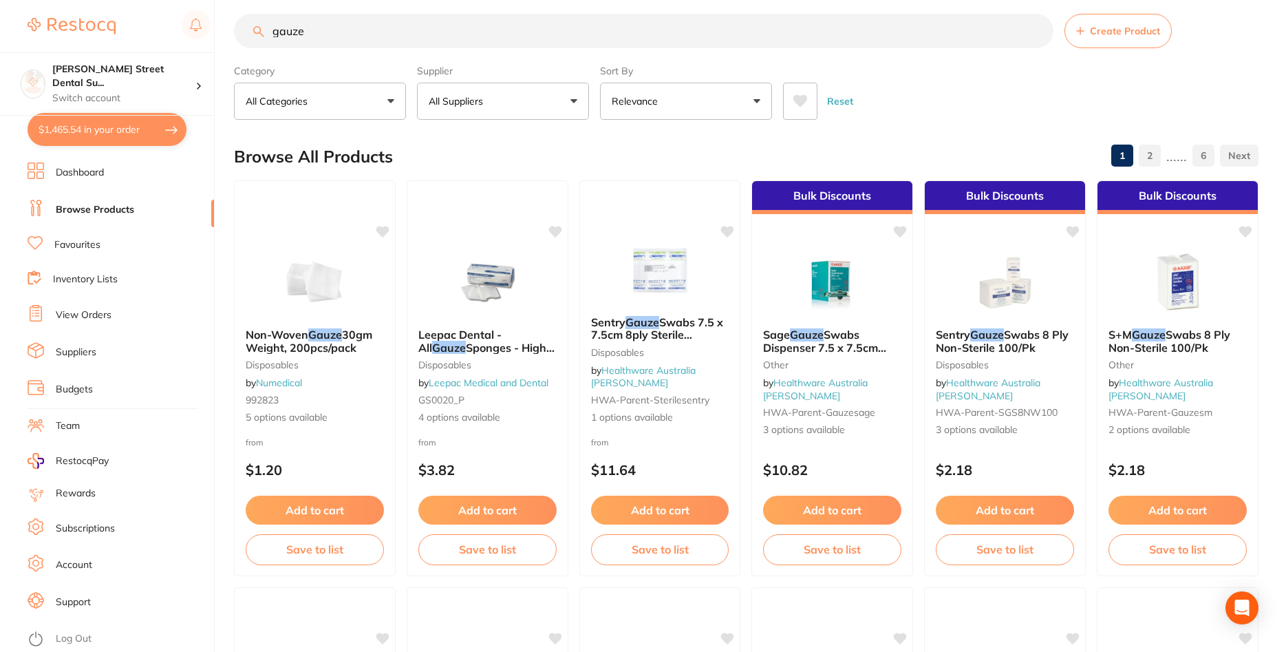
scroll to position [0, 0]
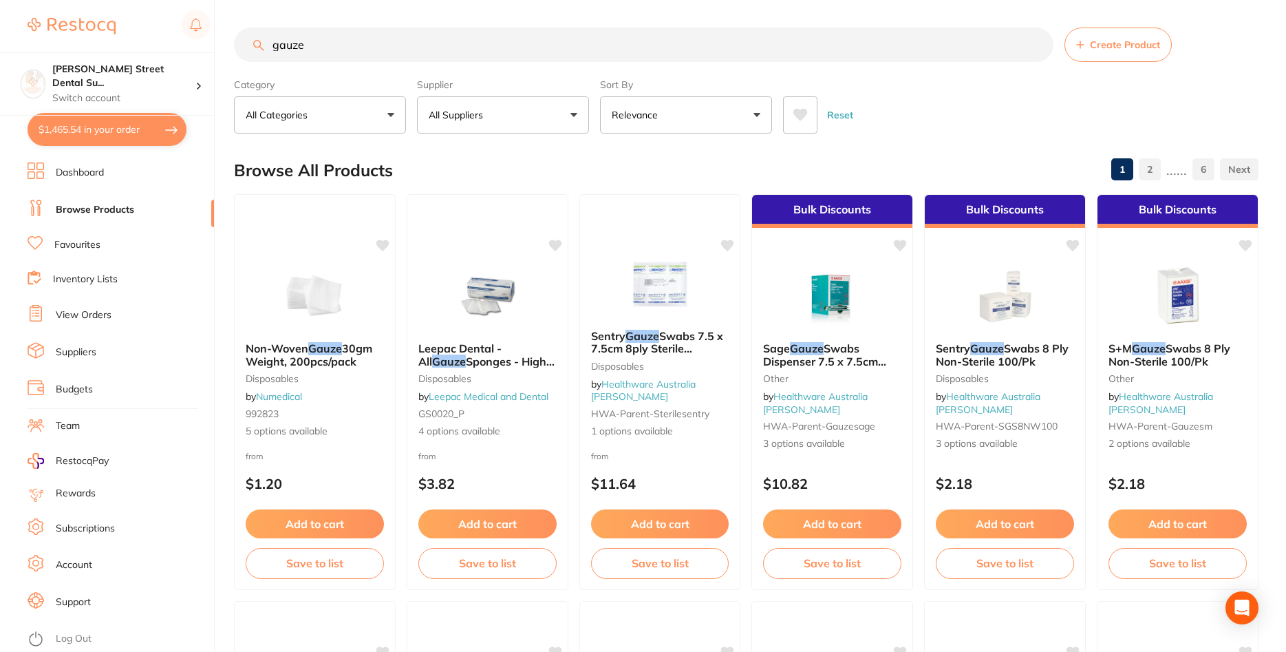
drag, startPoint x: 345, startPoint y: 54, endPoint x: 281, endPoint y: 8, distance: 79.3
click at [246, 42] on input "gauze" at bounding box center [643, 45] width 819 height 34
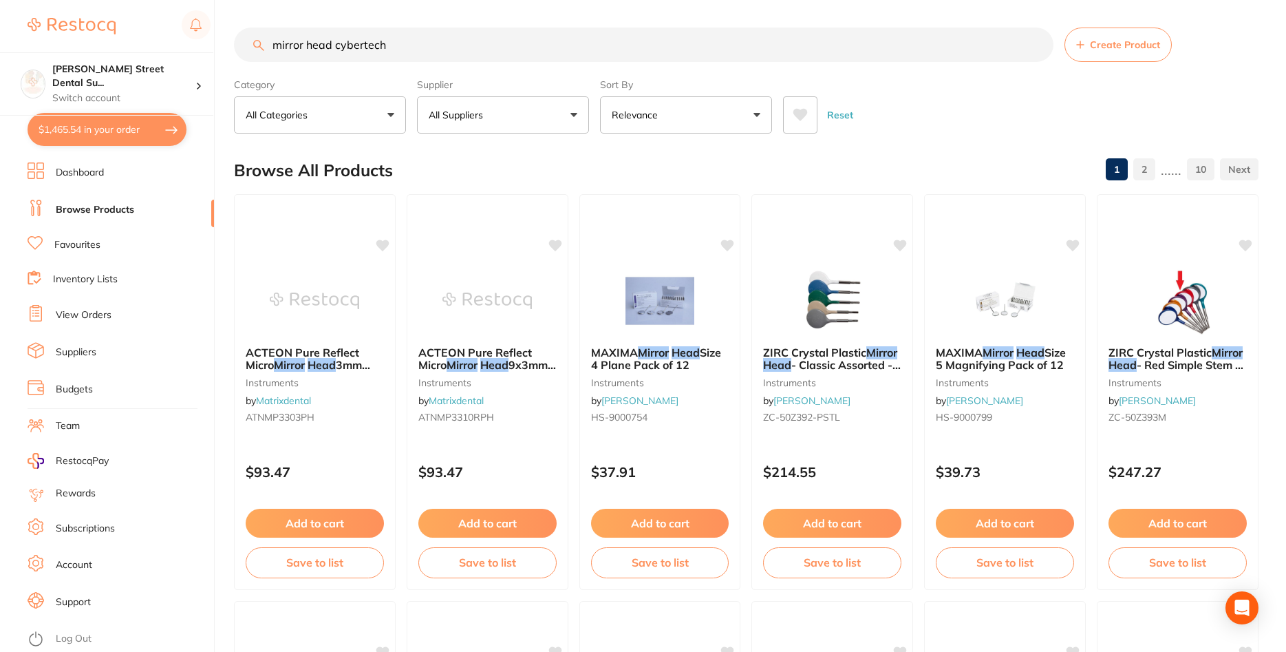
drag, startPoint x: 393, startPoint y: 46, endPoint x: 331, endPoint y: 31, distance: 63.7
click at [331, 31] on input "mirror head cybertech" at bounding box center [643, 45] width 819 height 34
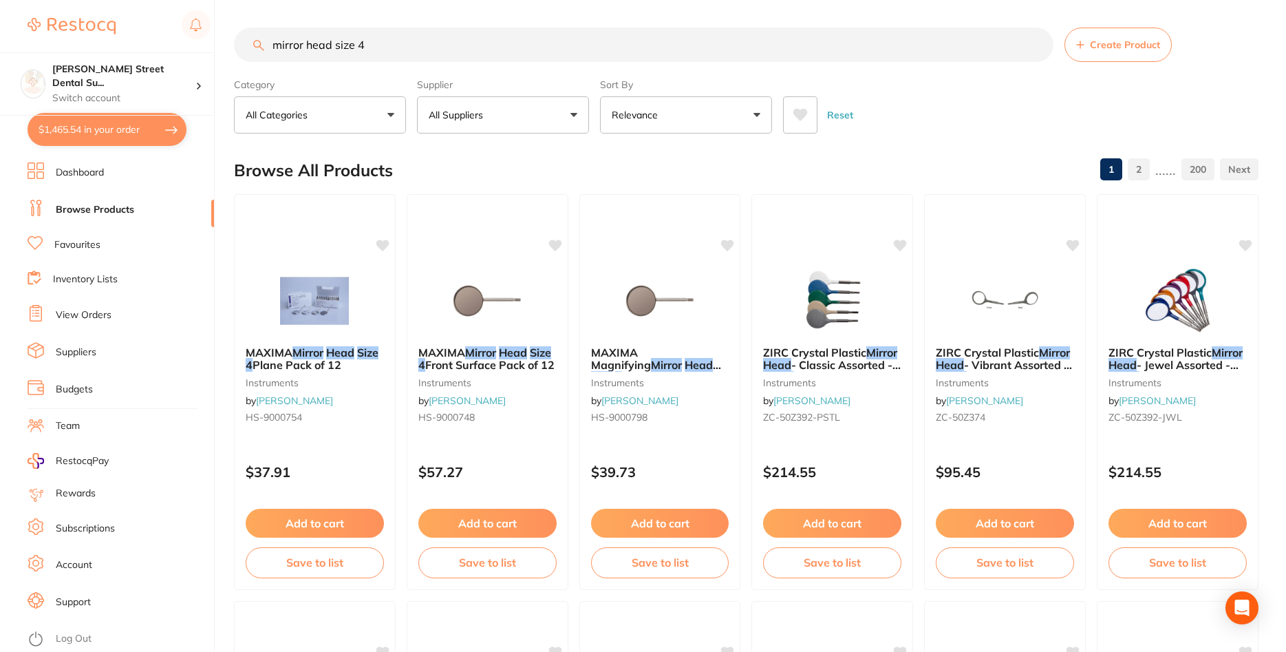
drag, startPoint x: 411, startPoint y: 59, endPoint x: 210, endPoint y: 30, distance: 203.6
click at [234, 30] on input "mirror head size 4" at bounding box center [643, 45] width 819 height 34
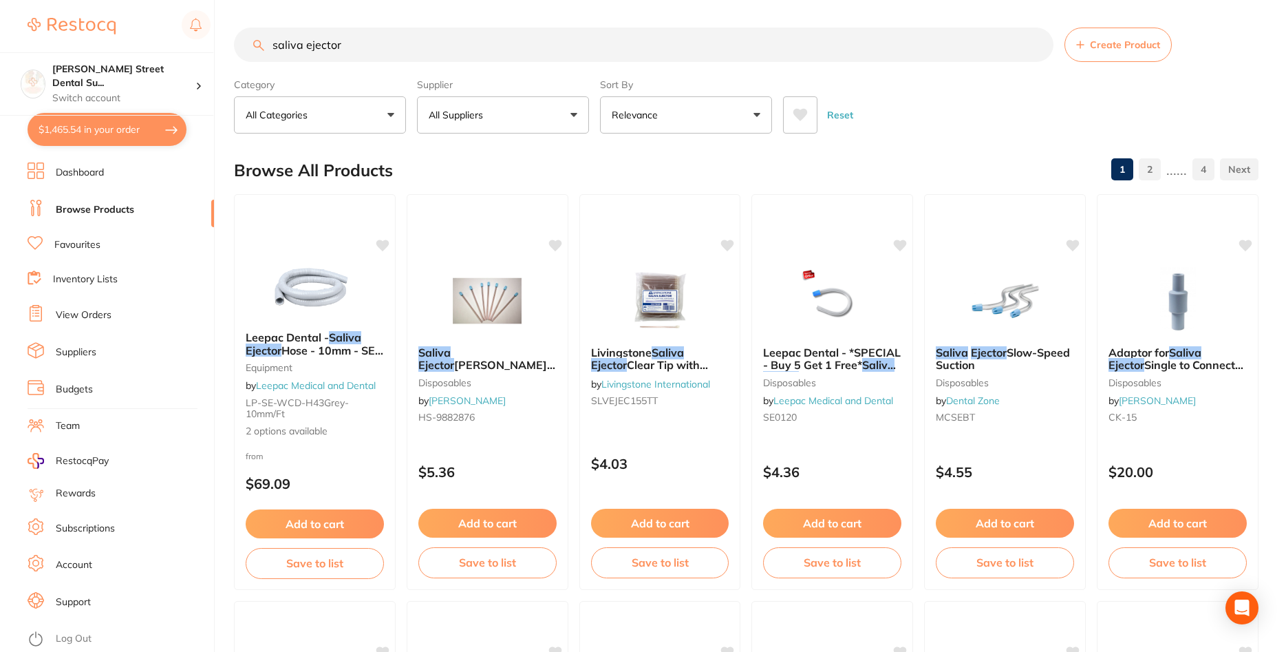
drag, startPoint x: 385, startPoint y: 38, endPoint x: 239, endPoint y: 41, distance: 145.9
click at [244, 36] on input "saliva ejector" at bounding box center [643, 45] width 819 height 34
click at [504, 31] on input "saliva ejector" at bounding box center [643, 45] width 819 height 34
drag, startPoint x: 421, startPoint y: 43, endPoint x: 166, endPoint y: 43, distance: 255.2
click at [234, 43] on input "saliva ejector" at bounding box center [643, 45] width 819 height 34
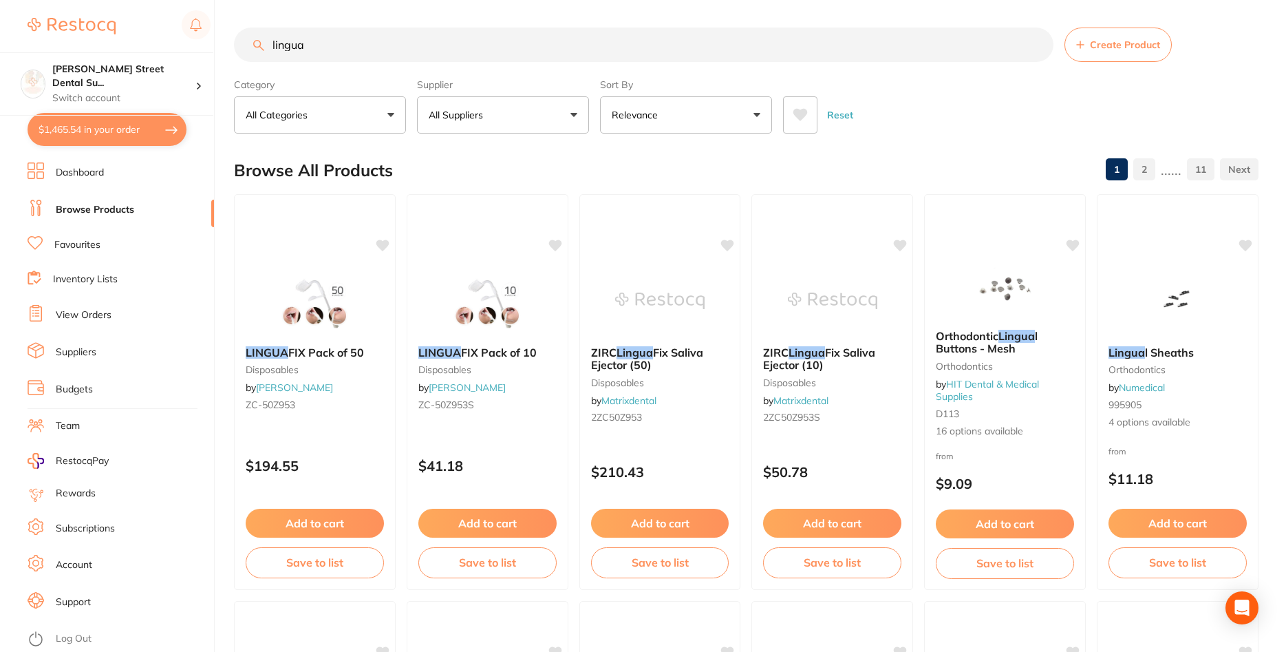
drag, startPoint x: 314, startPoint y: 56, endPoint x: 260, endPoint y: 49, distance: 54.8
click at [260, 49] on input "lingua" at bounding box center [643, 45] width 819 height 34
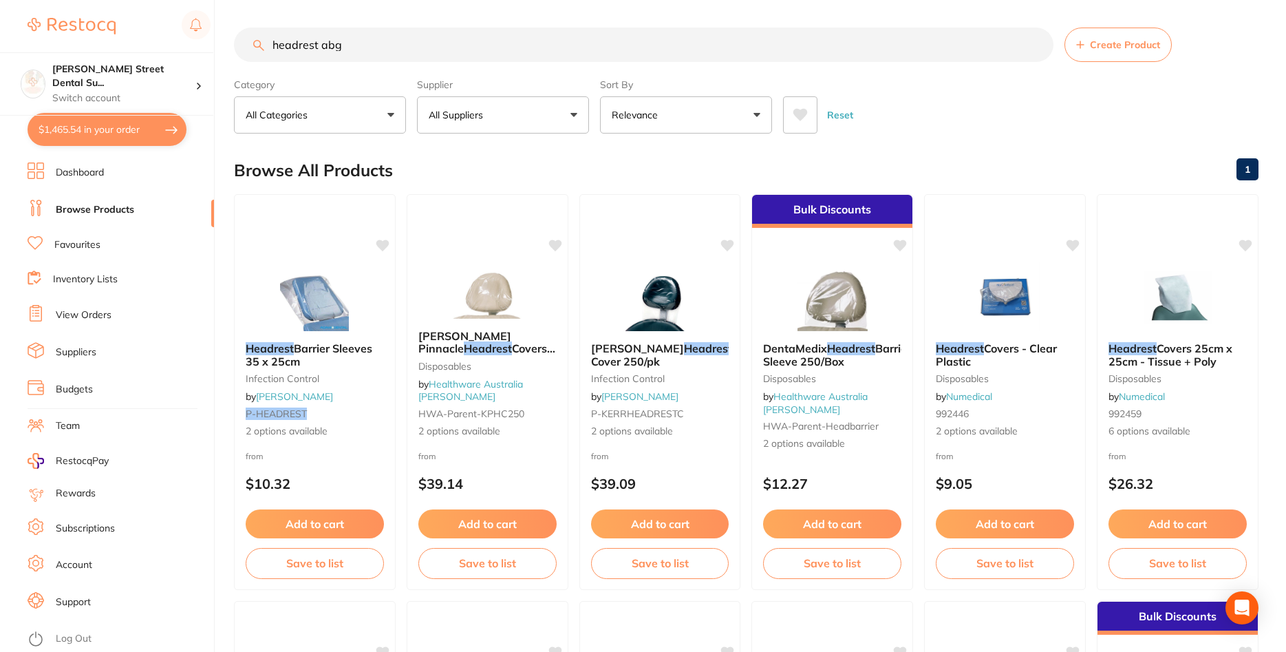
type input "headrest abg"
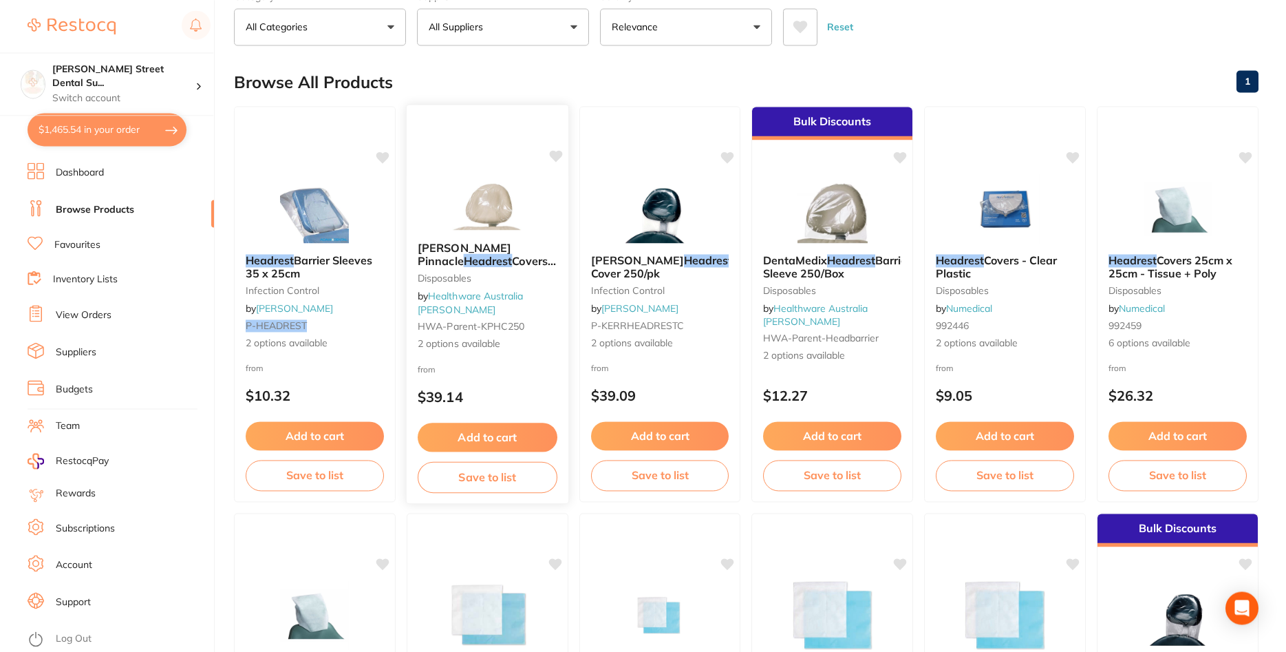
scroll to position [211, 0]
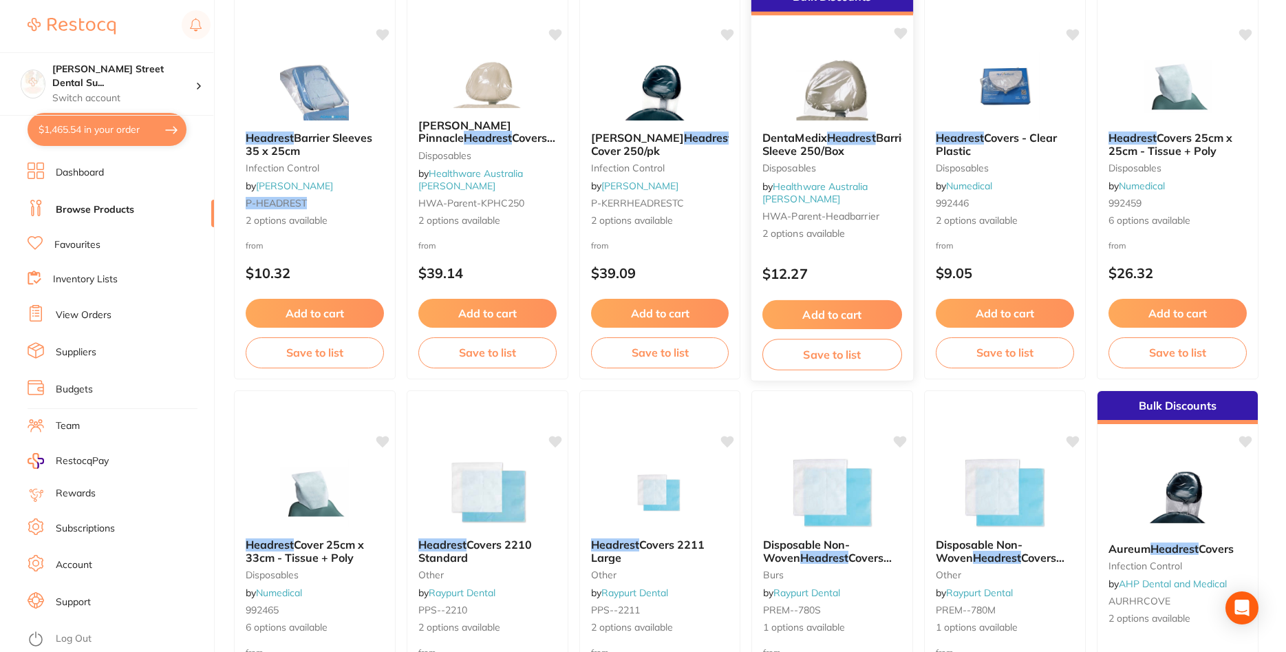
click at [821, 100] on img at bounding box center [832, 85] width 90 height 69
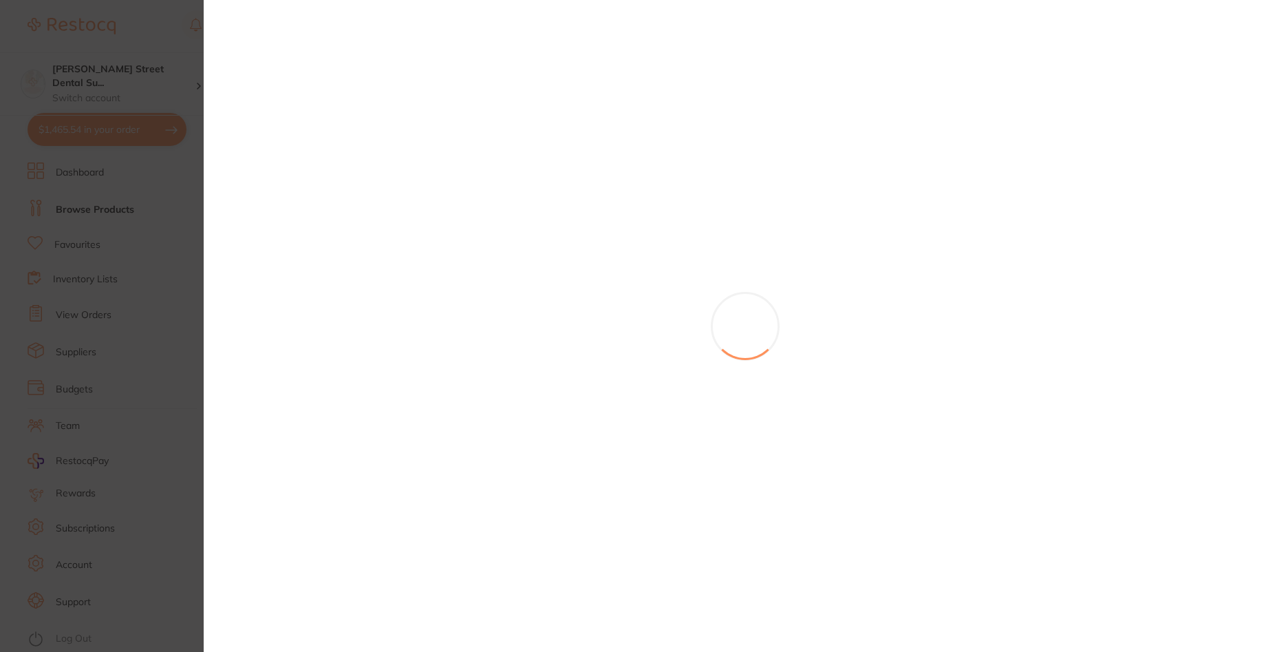
scroll to position [549, 0]
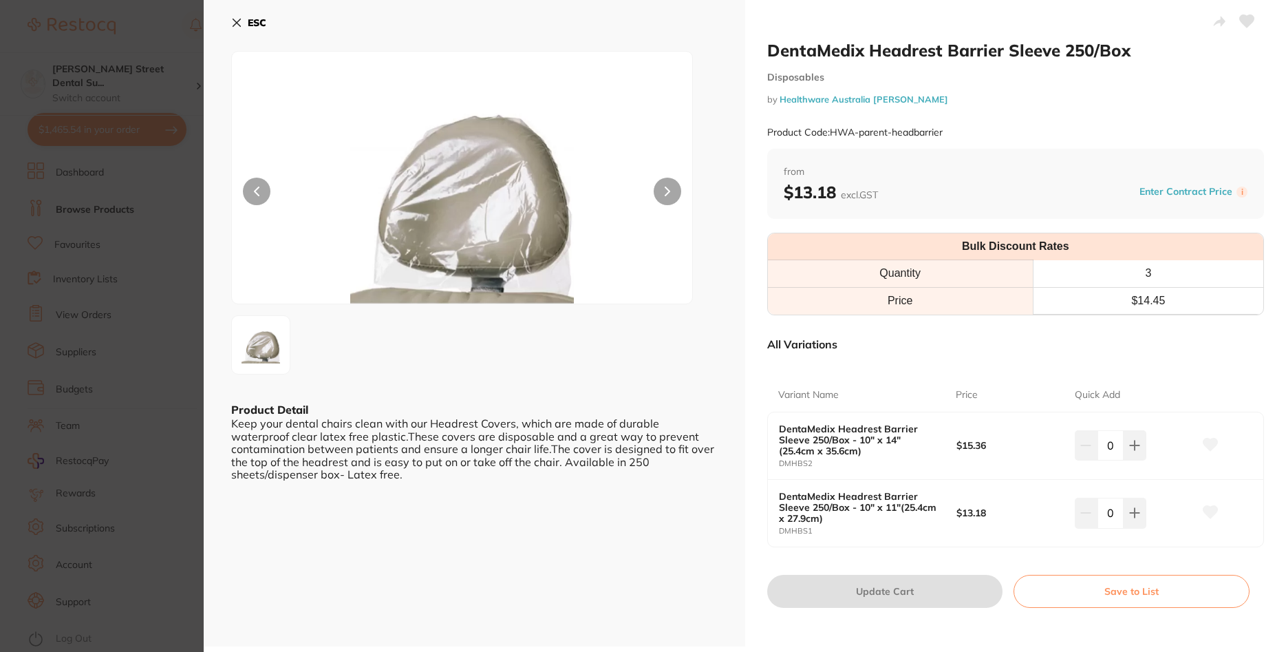
click at [669, 197] on button at bounding box center [668, 192] width 28 height 28
click at [667, 186] on button at bounding box center [668, 192] width 28 height 28
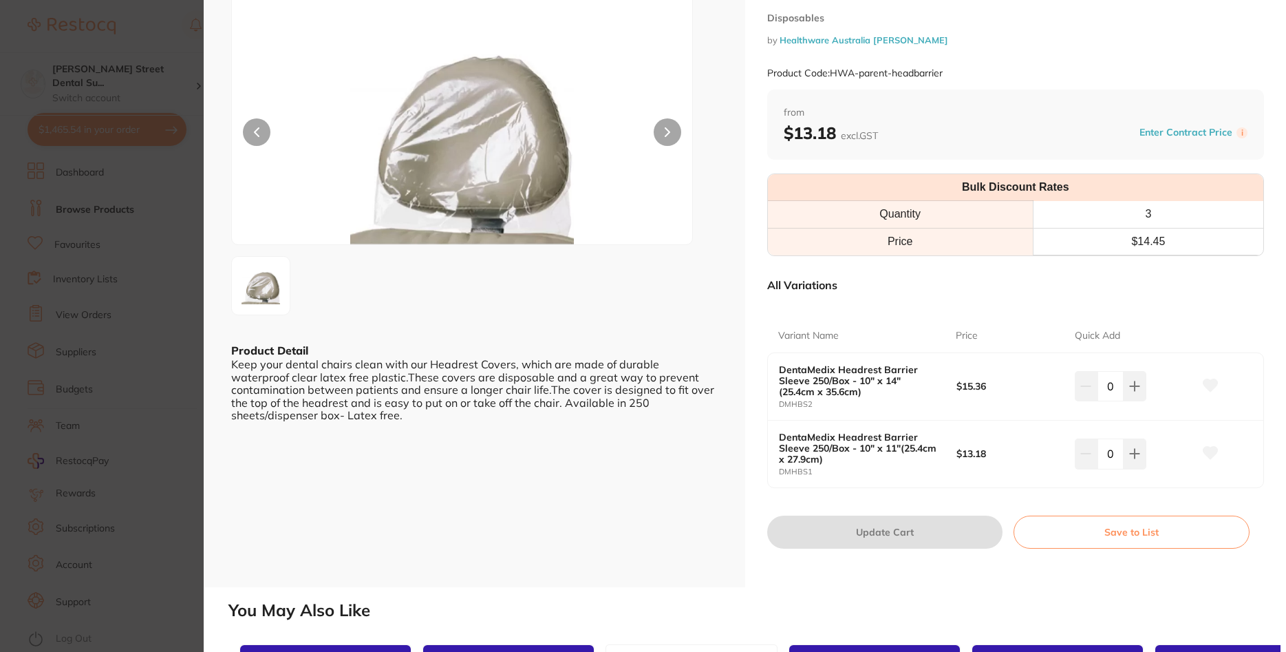
scroll to position [83, 0]
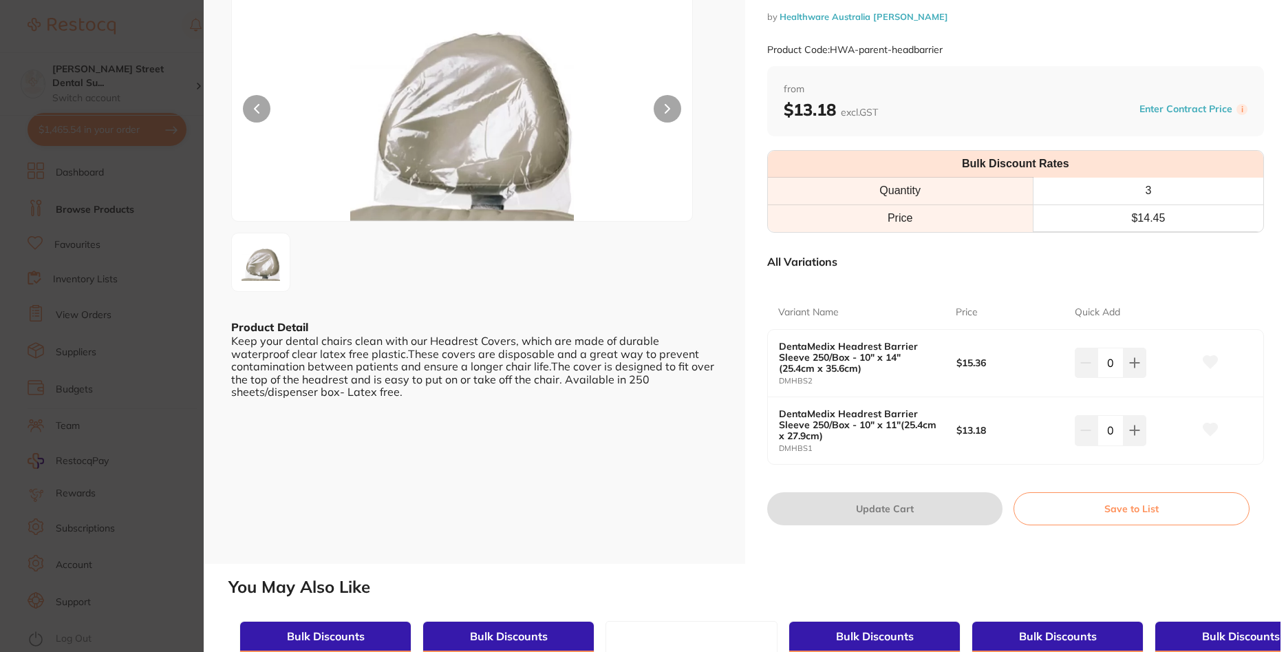
drag, startPoint x: 1117, startPoint y: 429, endPoint x: 1101, endPoint y: 427, distance: 16.0
click at [1101, 427] on input "0" at bounding box center [1110, 430] width 26 height 30
type input "4"
drag, startPoint x: 1164, startPoint y: 416, endPoint x: 1141, endPoint y: 426, distance: 25.3
click at [1163, 416] on div "4" at bounding box center [1134, 430] width 118 height 30
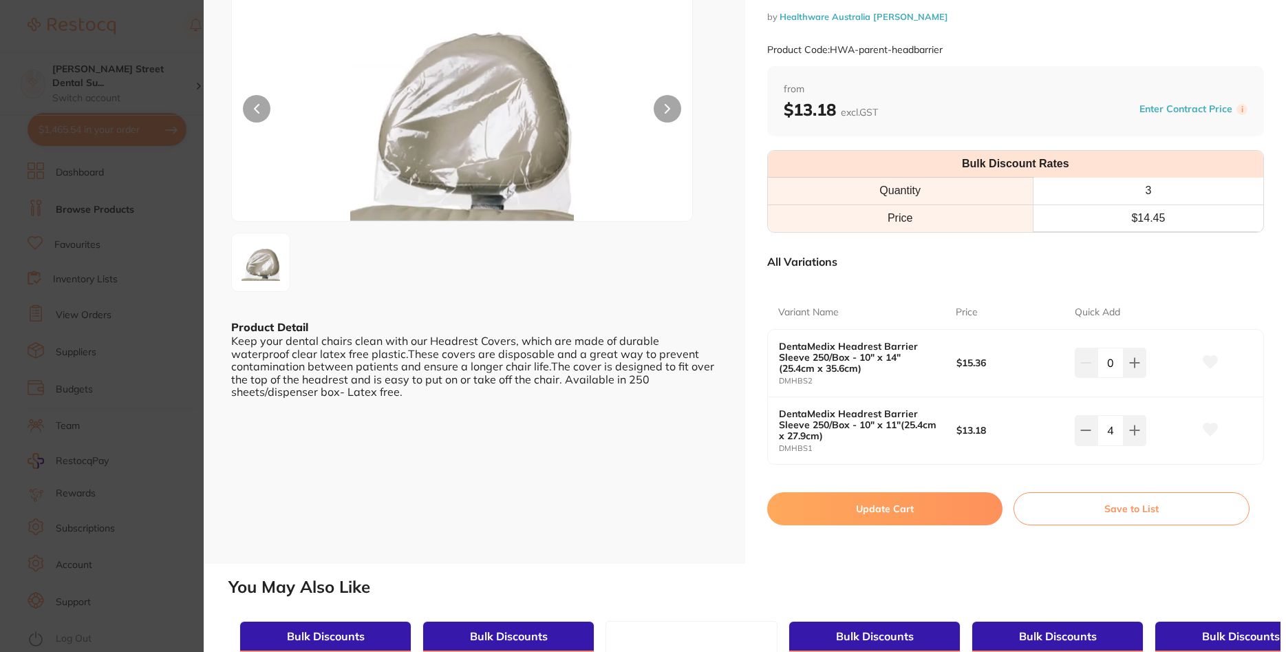
click at [843, 515] on button "Update Cart" at bounding box center [885, 508] width 236 height 33
checkbox input "false"
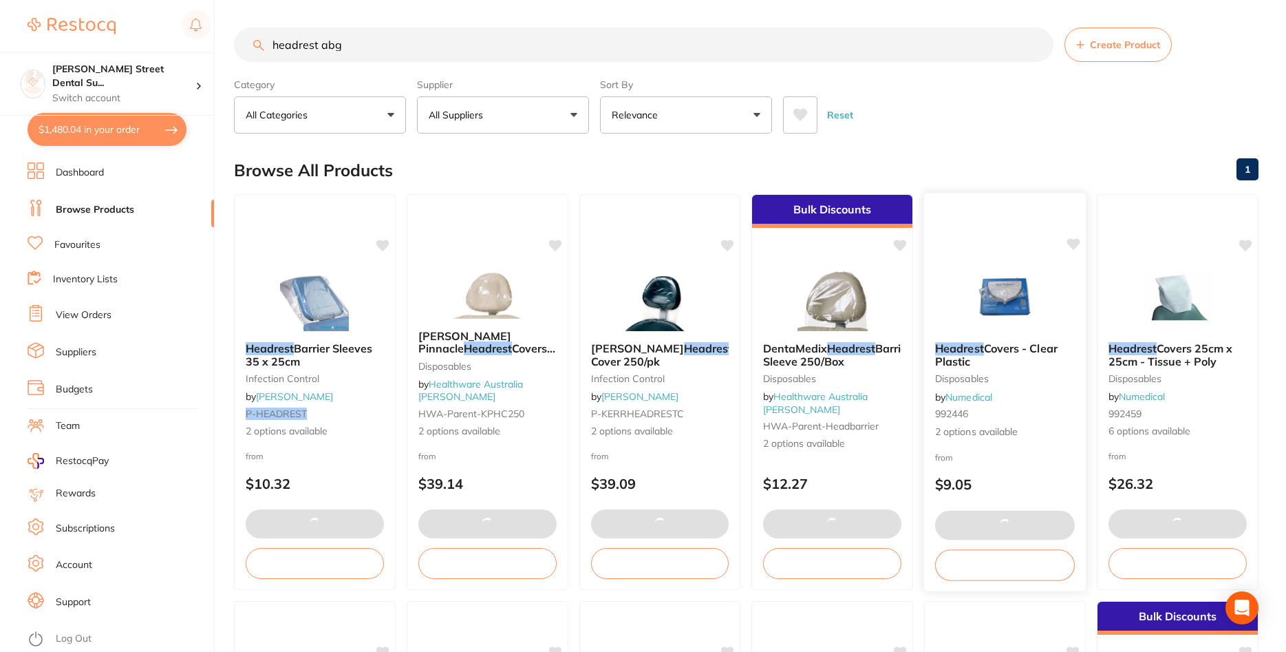
type input "4"
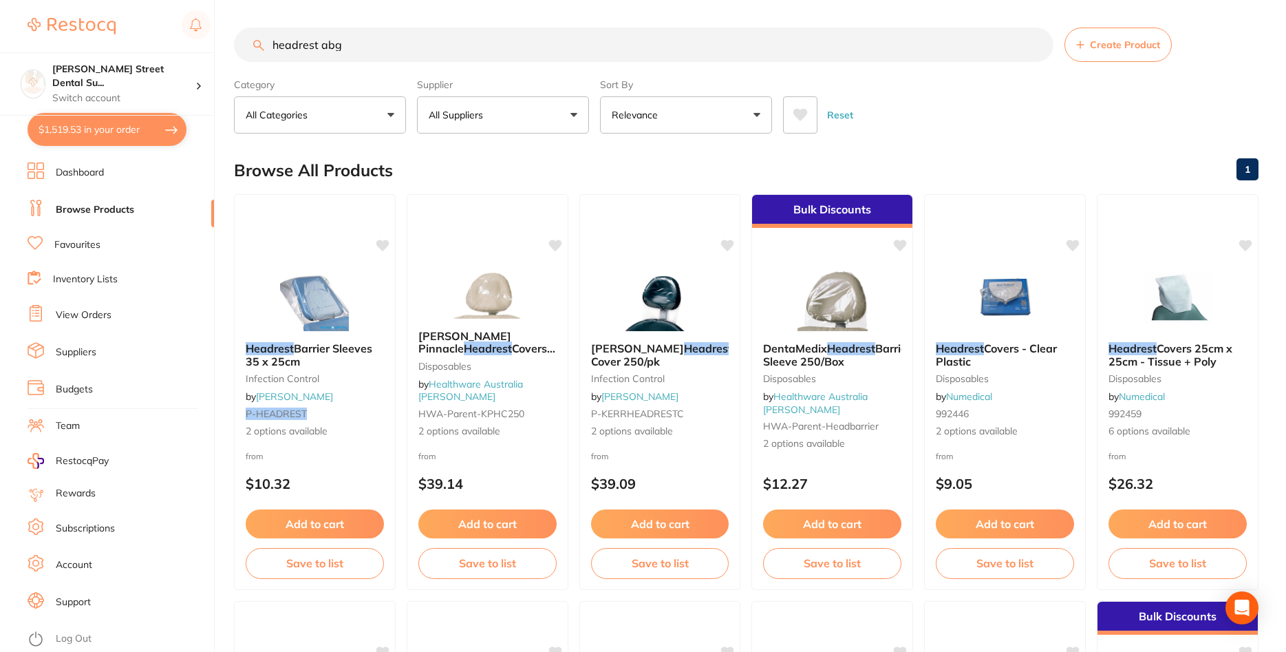
click at [119, 129] on button "$1,519.53 in your order" at bounding box center [107, 129] width 159 height 33
checkbox input "true"
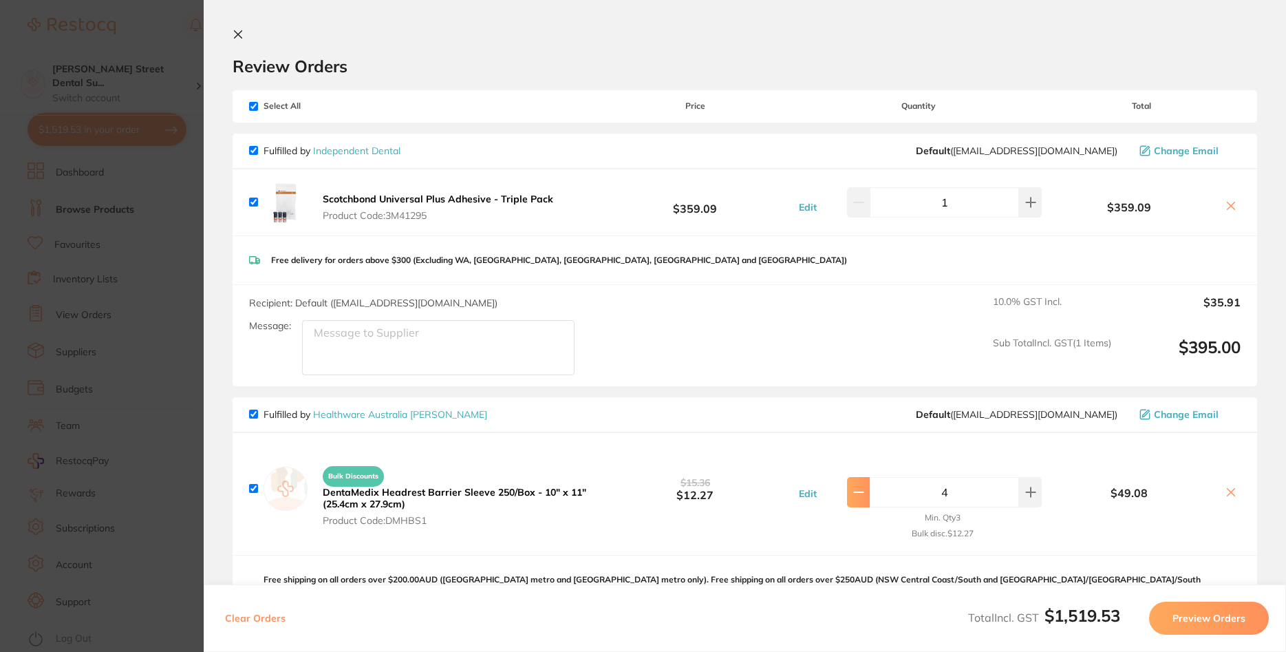
click at [858, 492] on icon at bounding box center [858, 492] width 9 height 0
type input "3"
click at [155, 89] on section "Update RRP Set your pre negotiated price for this item. Item Agreed RRP (excl. …" at bounding box center [643, 326] width 1286 height 652
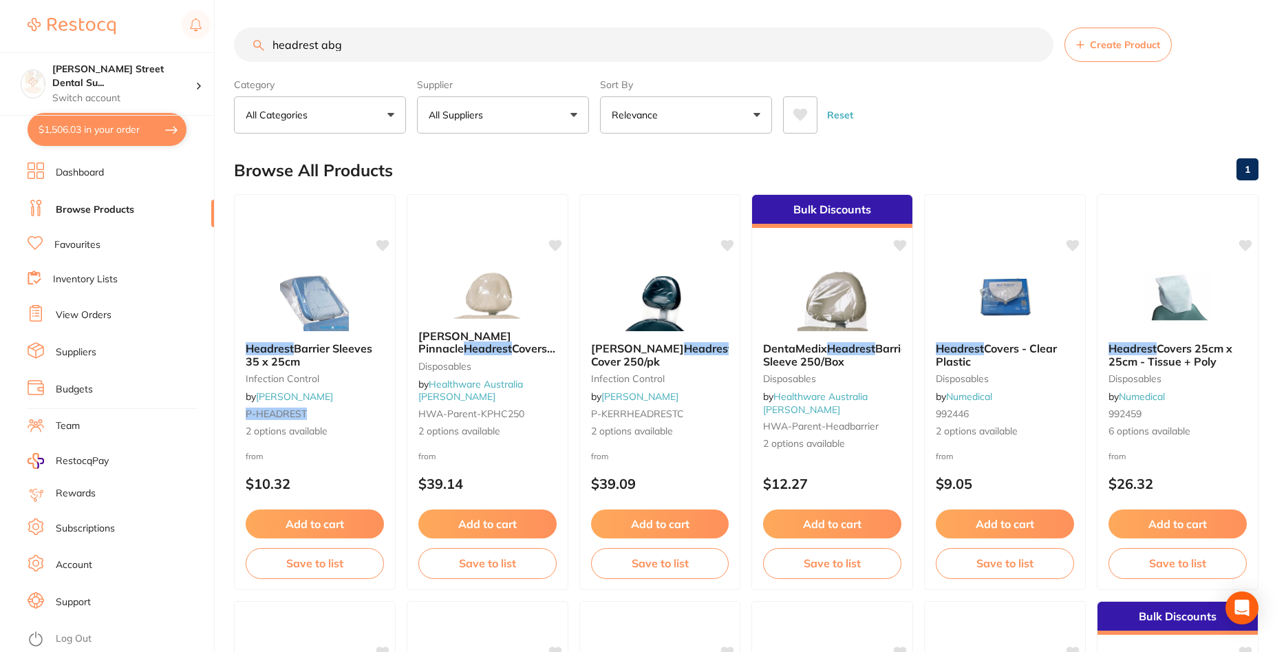
scroll to position [3, 0]
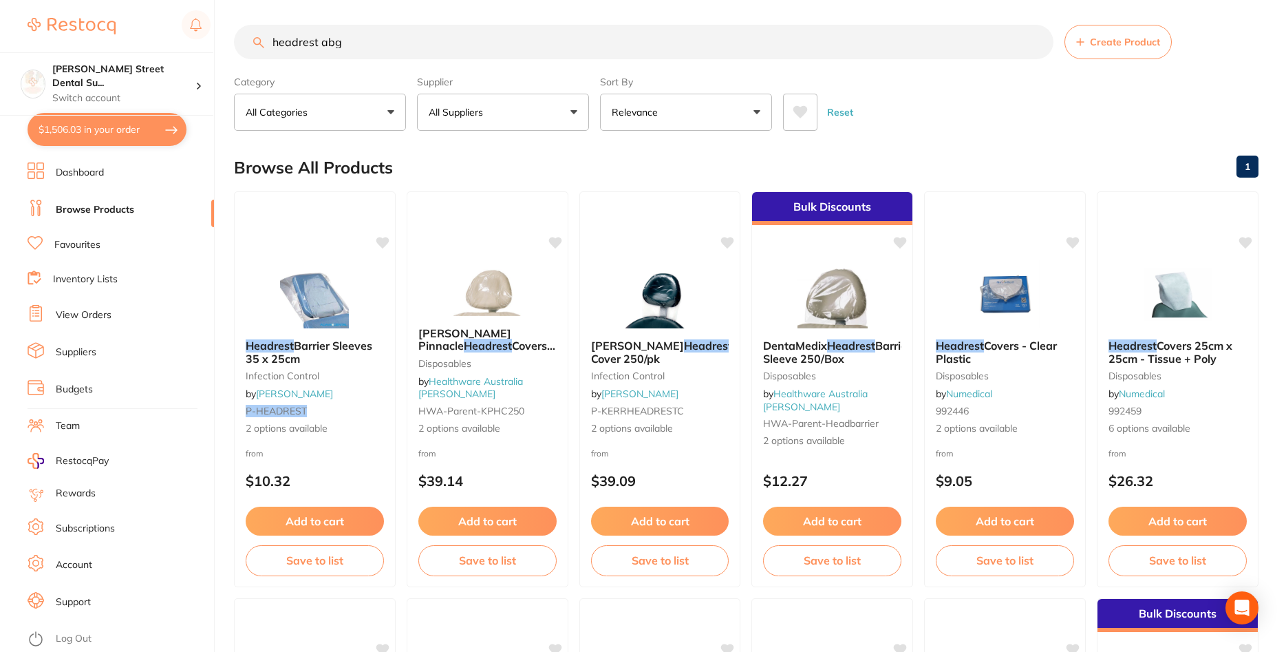
drag, startPoint x: 186, startPoint y: 53, endPoint x: 169, endPoint y: 51, distance: 17.3
click at [234, 51] on input "headrest abg" at bounding box center [643, 42] width 819 height 34
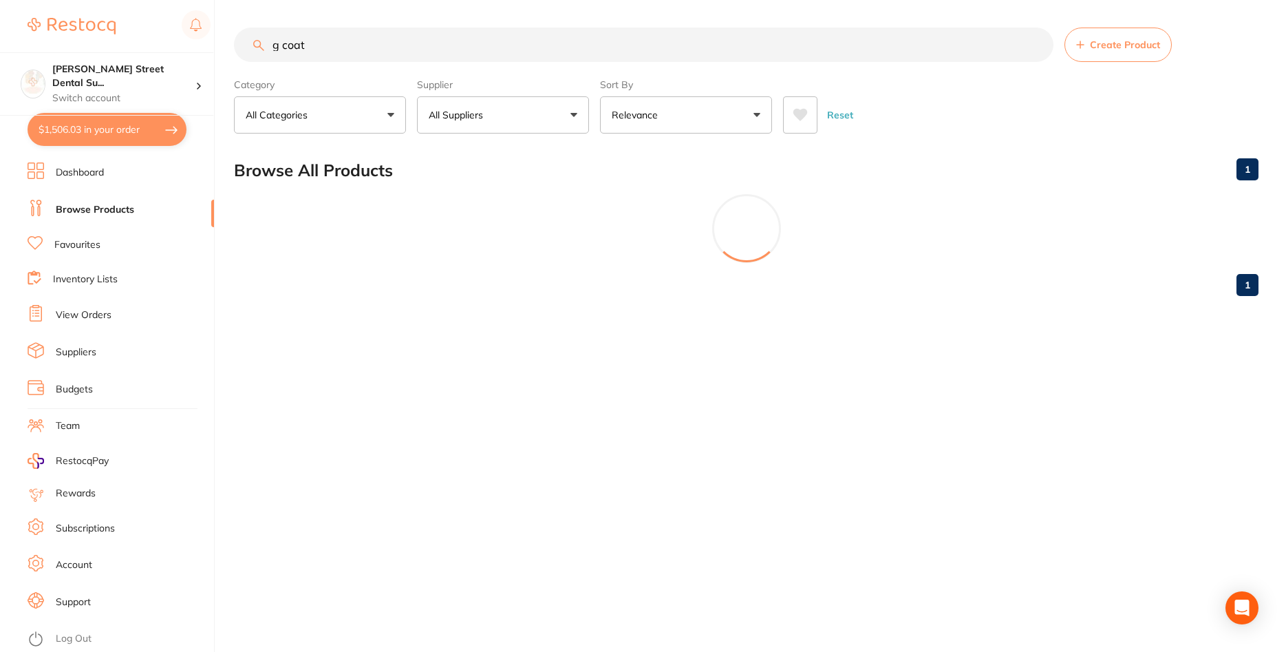
scroll to position [0, 0]
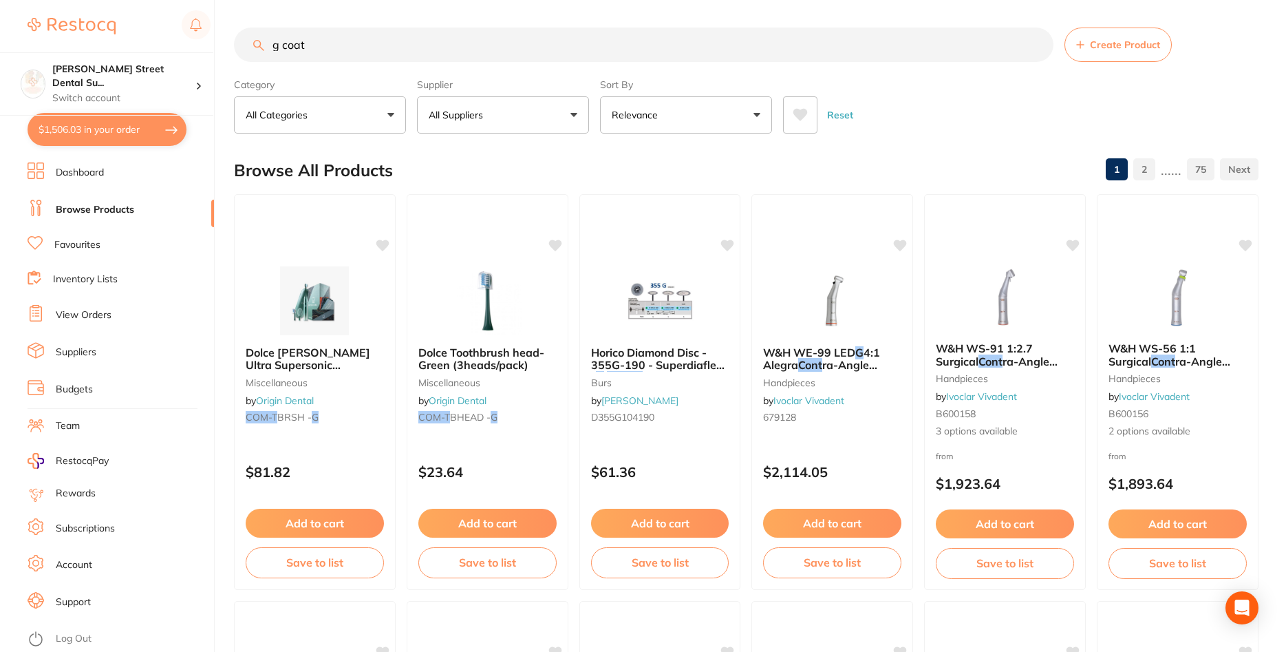
click at [281, 40] on input "g coat" at bounding box center [643, 45] width 819 height 34
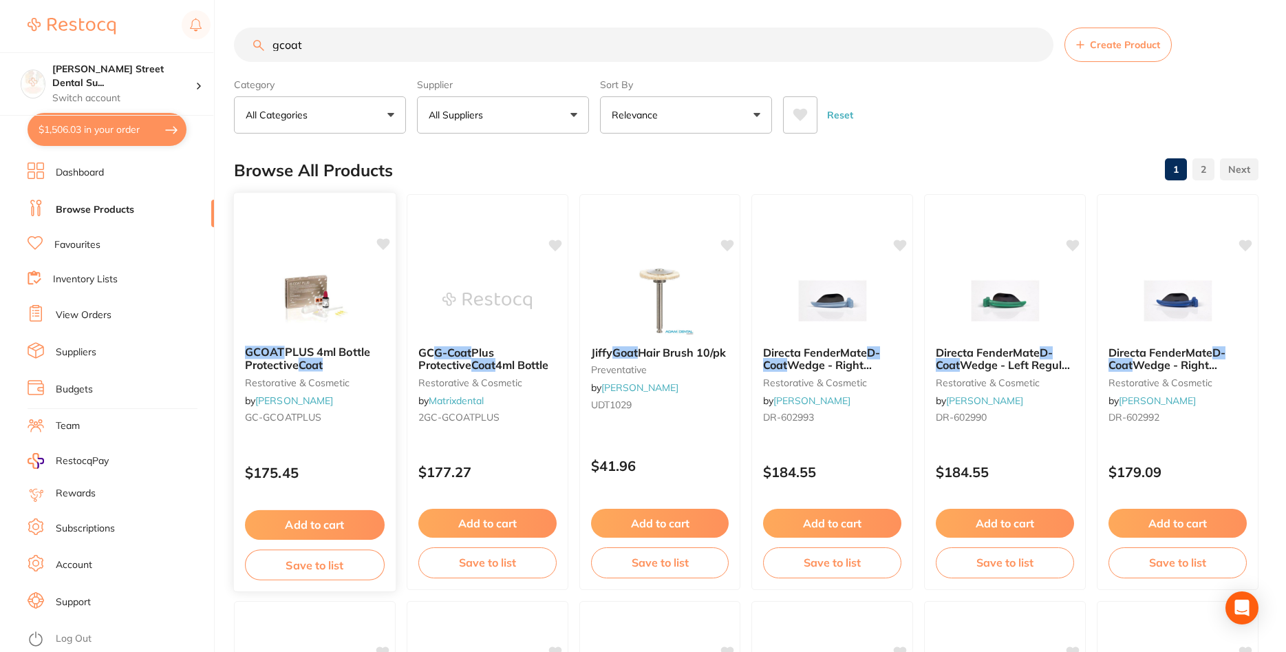
click at [360, 286] on img at bounding box center [315, 299] width 90 height 69
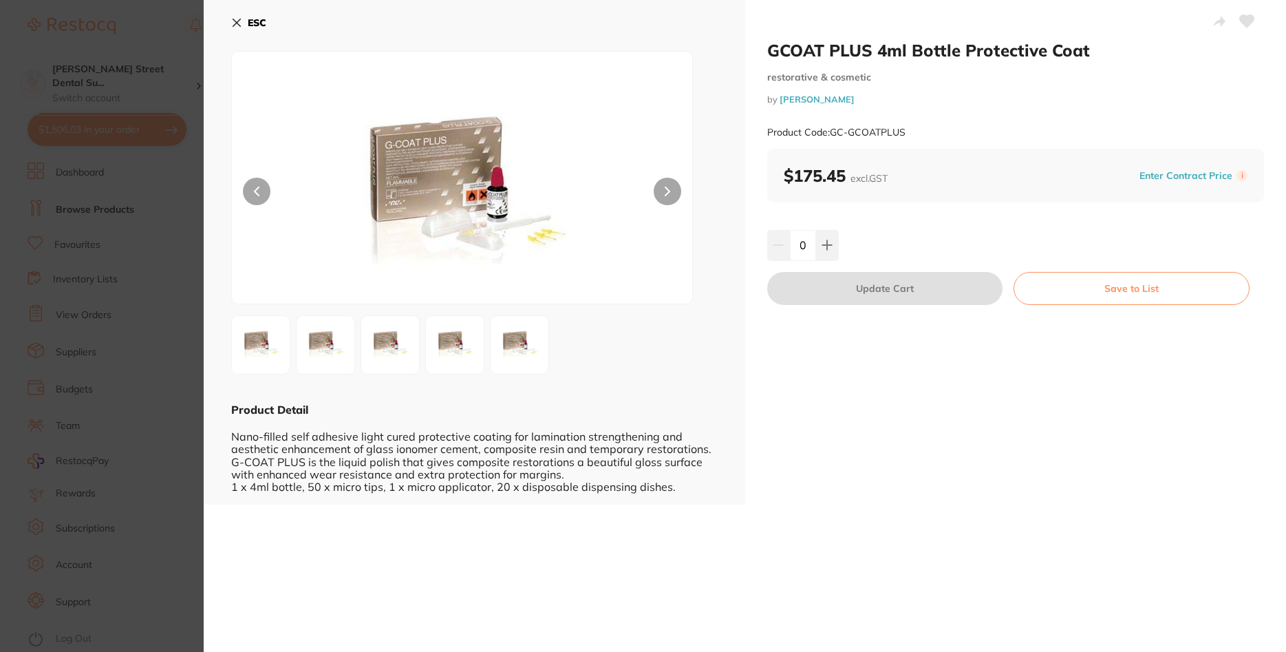
click at [509, 329] on img at bounding box center [520, 345] width 50 height 50
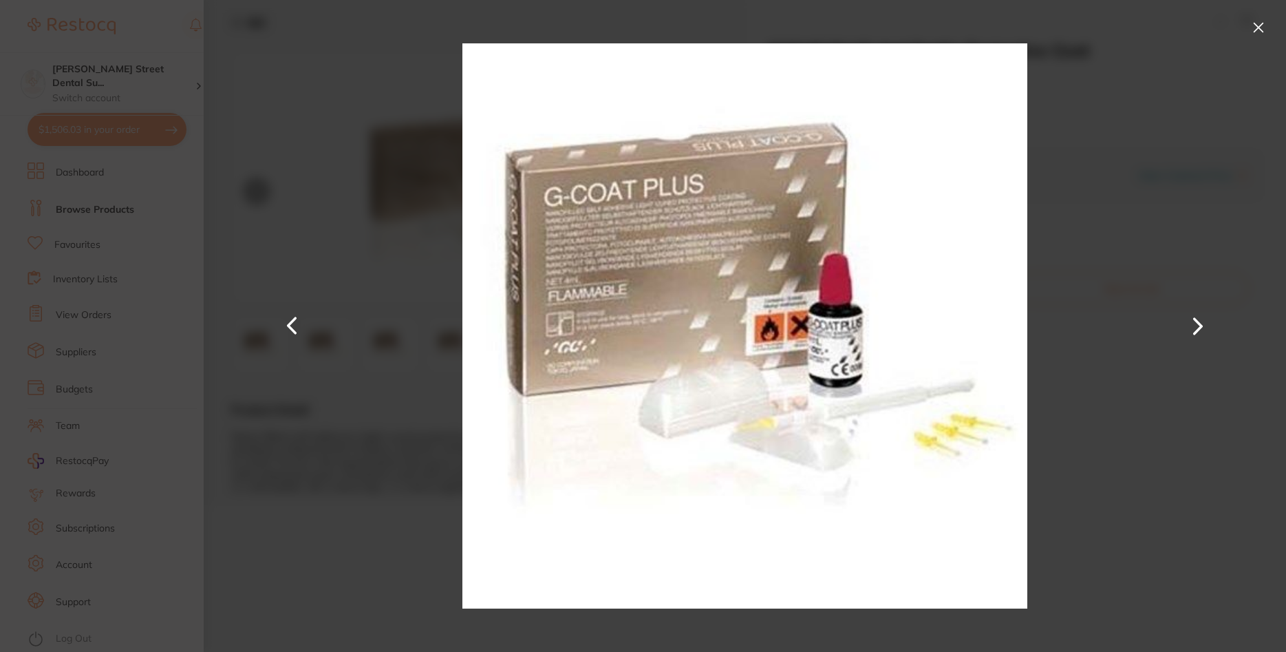
click at [1106, 150] on div at bounding box center [745, 326] width 1082 height 652
click at [1256, 23] on button at bounding box center [1258, 28] width 22 height 22
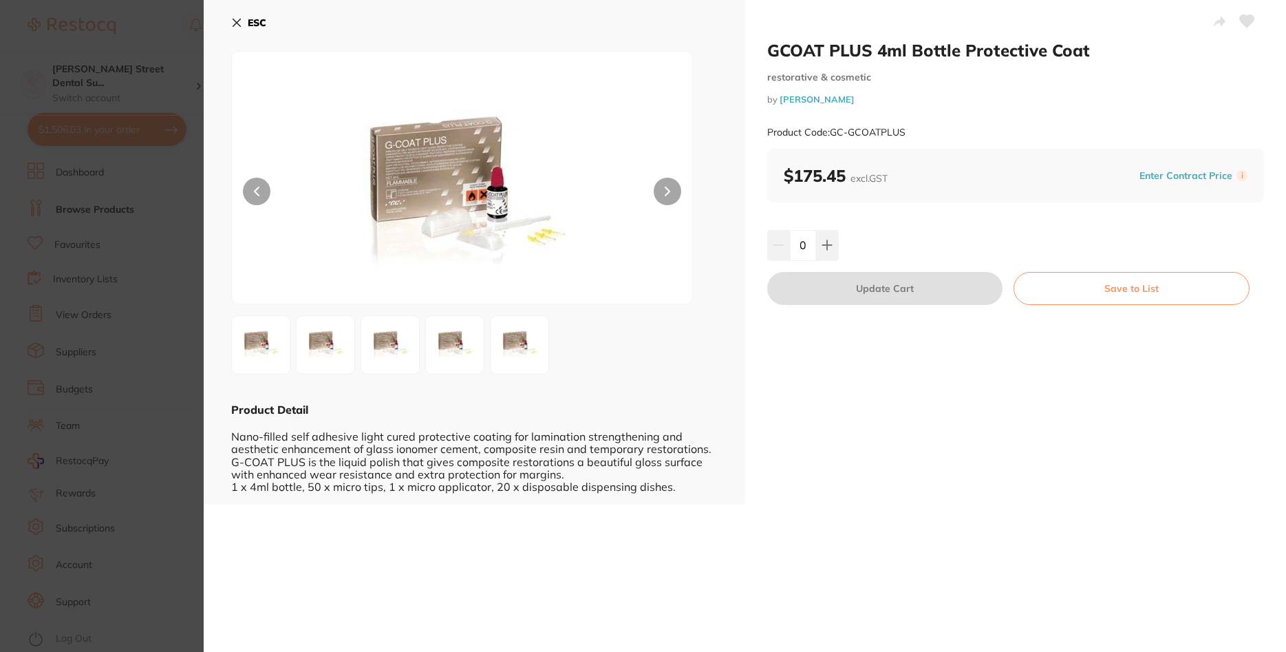
click at [129, 155] on section "GCOAT PLUS 4ml Bottle Protective Coat restorative & cosmetic by [PERSON_NAME] P…" at bounding box center [643, 326] width 1286 height 652
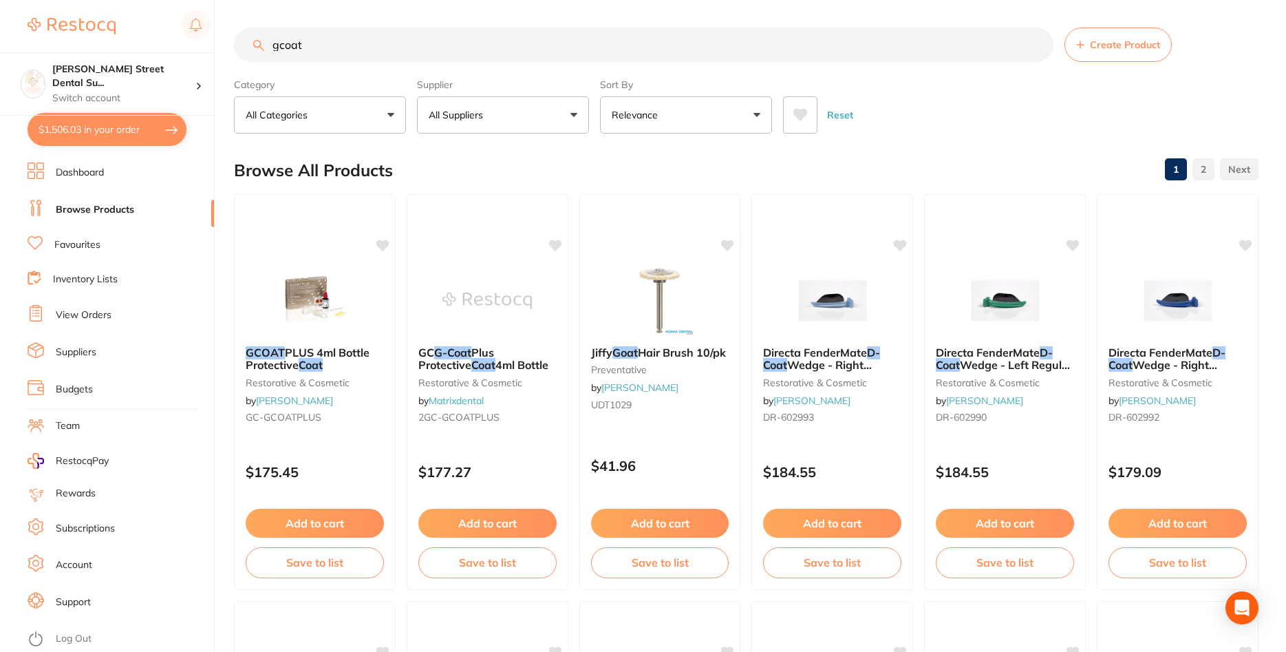
drag, startPoint x: 237, startPoint y: 40, endPoint x: 186, endPoint y: 40, distance: 50.9
click at [234, 40] on input "gcoat" at bounding box center [643, 45] width 819 height 34
type input "gp points"
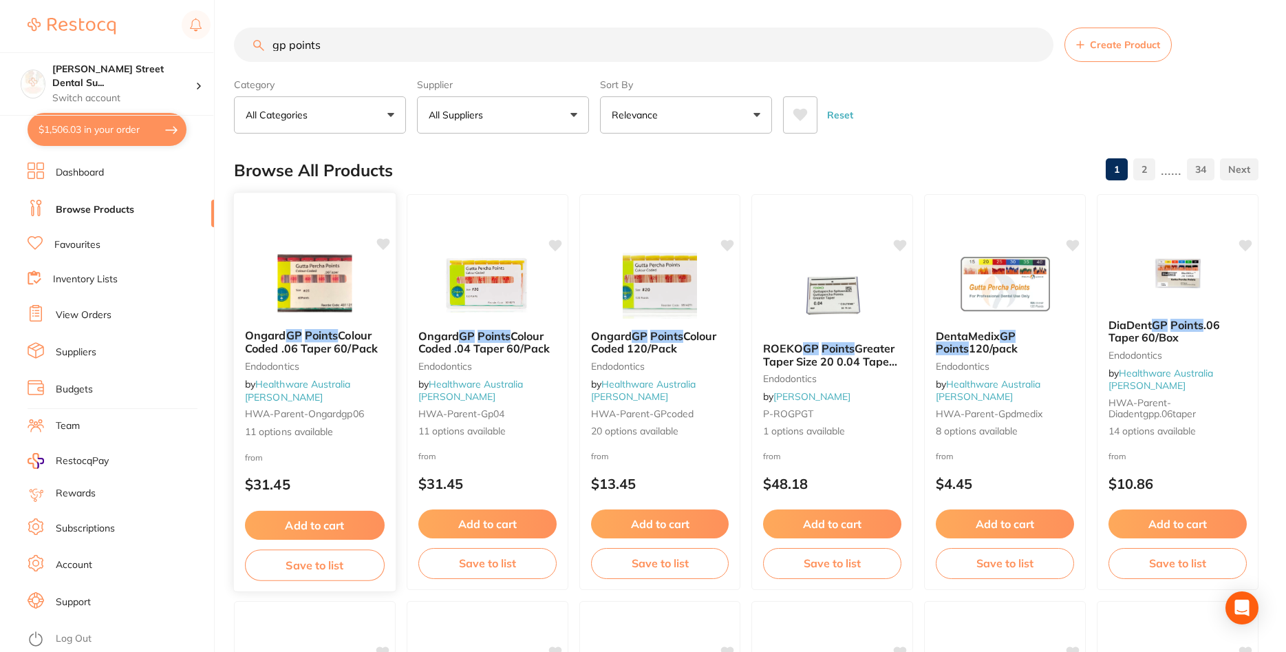
click at [352, 350] on span "Colour Coded .06 Taper 60/Pack" at bounding box center [311, 341] width 133 height 27
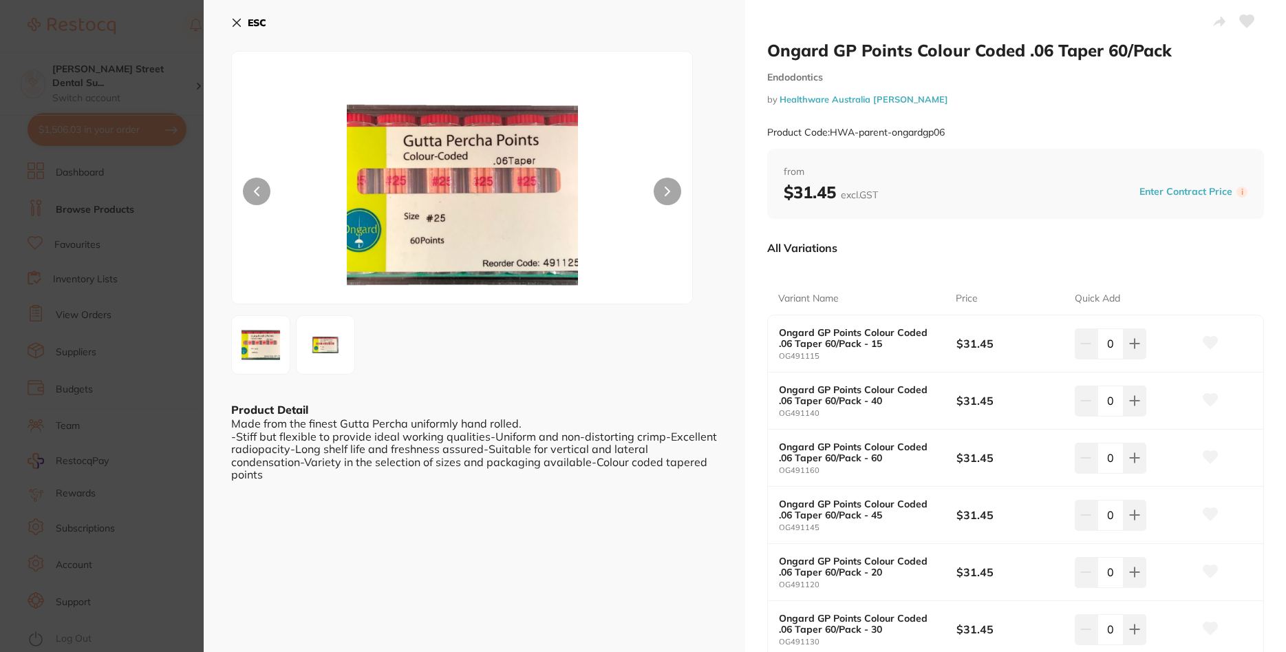
click at [323, 338] on img at bounding box center [326, 345] width 50 height 50
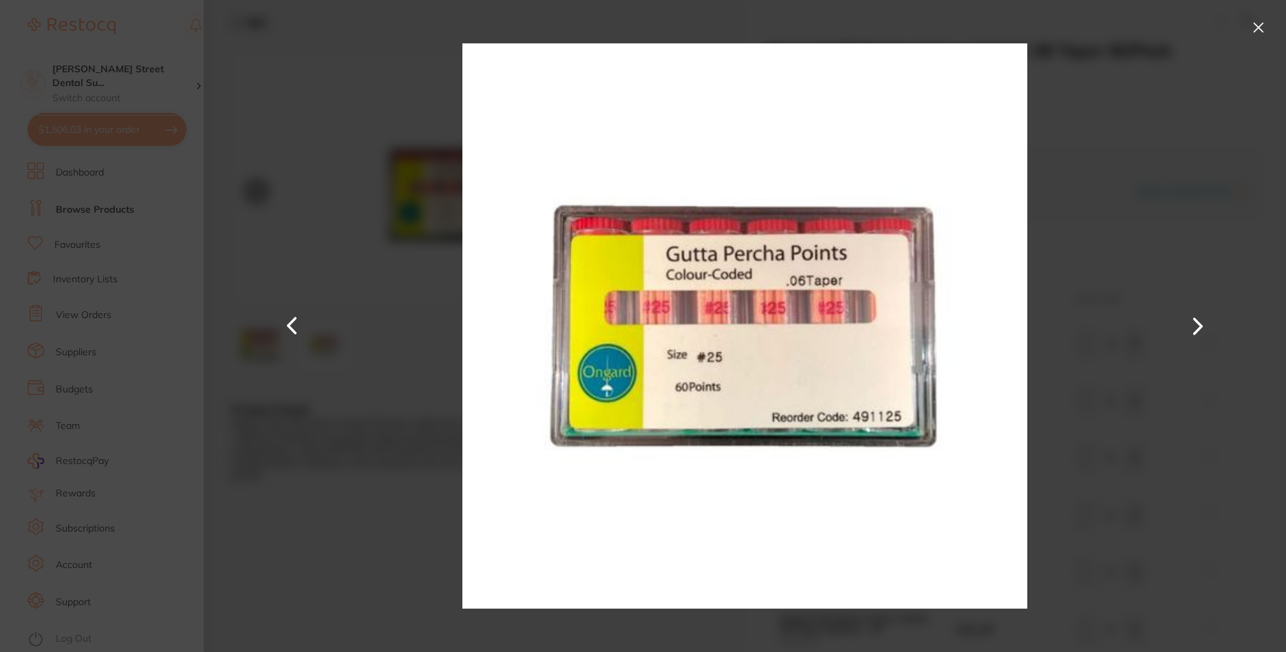
click at [1134, 226] on div at bounding box center [745, 326] width 1082 height 652
click at [1170, 149] on div at bounding box center [745, 326] width 1082 height 652
click at [1192, 323] on button at bounding box center [1197, 326] width 33 height 326
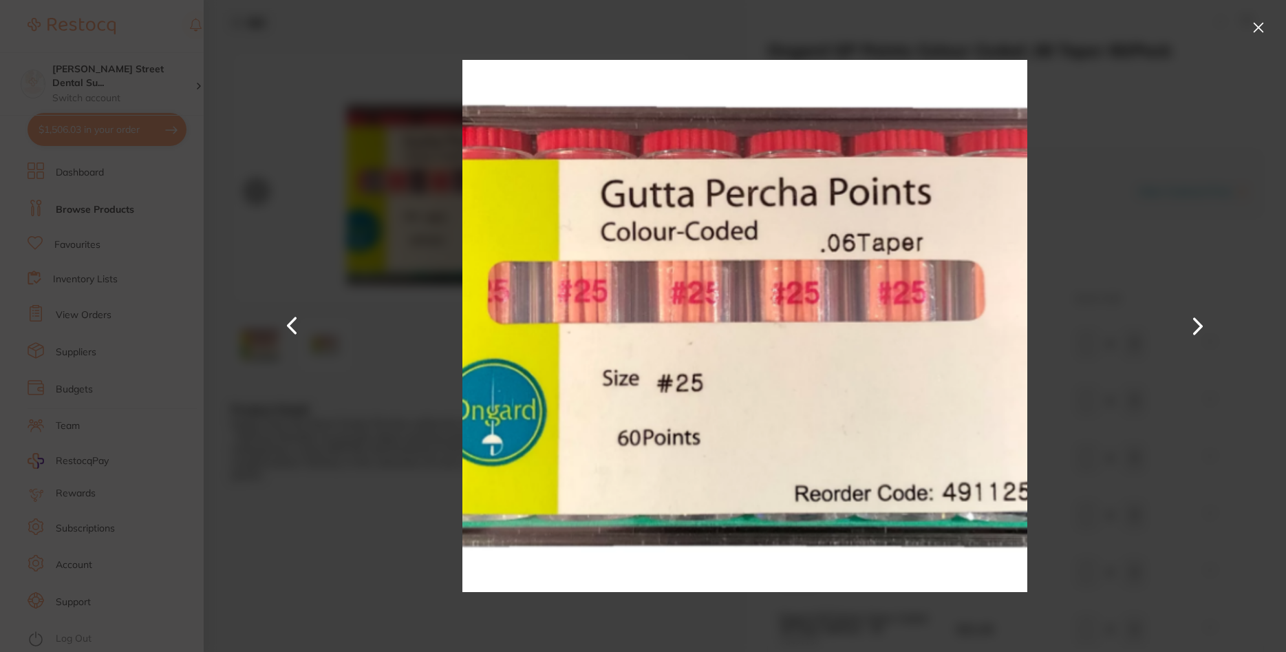
click at [1265, 20] on button at bounding box center [1258, 28] width 22 height 22
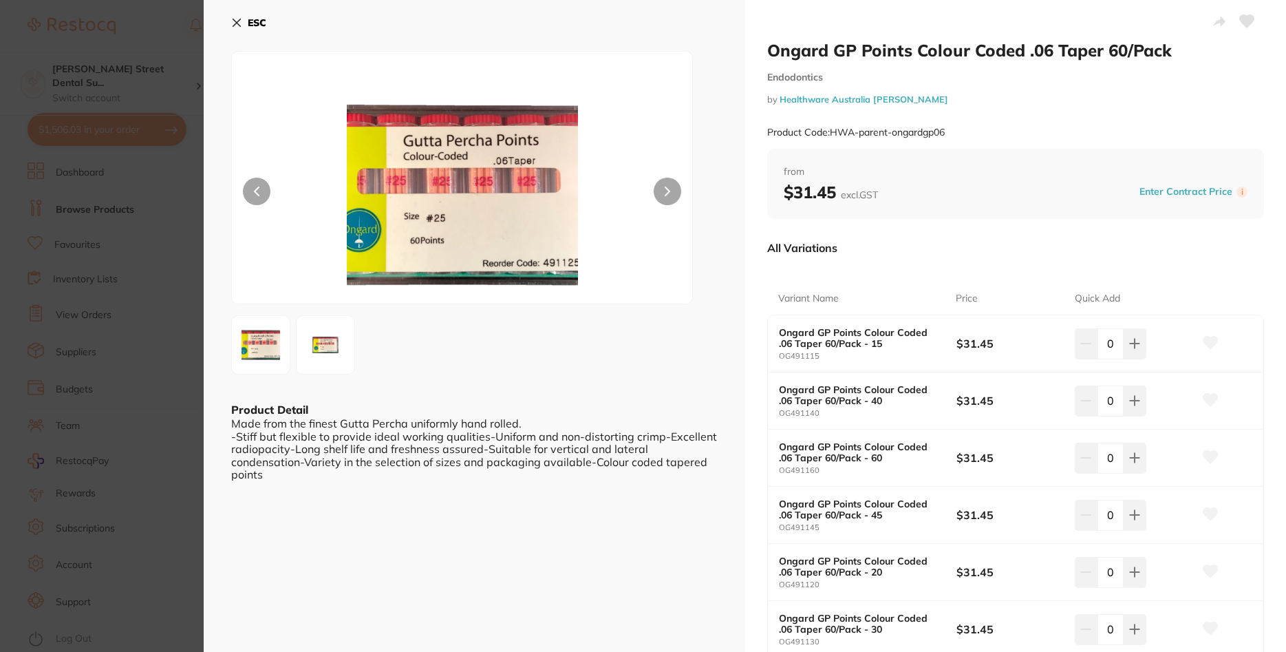
click at [244, 23] on button "ESC" at bounding box center [248, 22] width 35 height 23
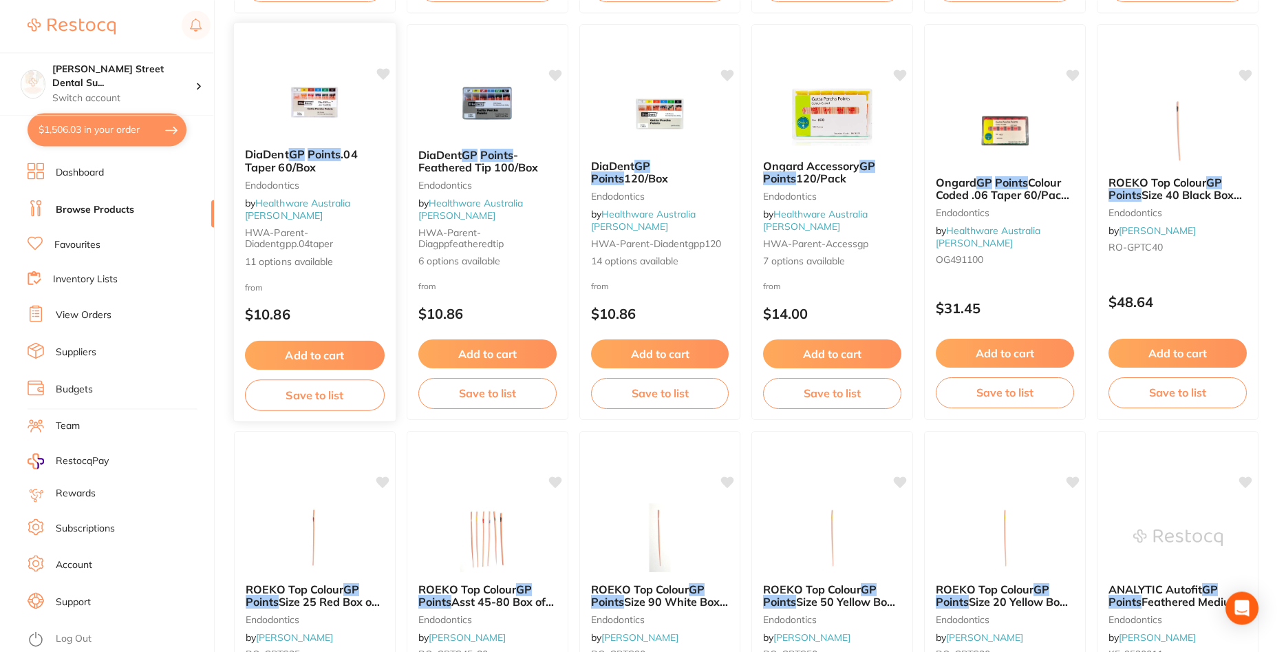
scroll to position [578, 0]
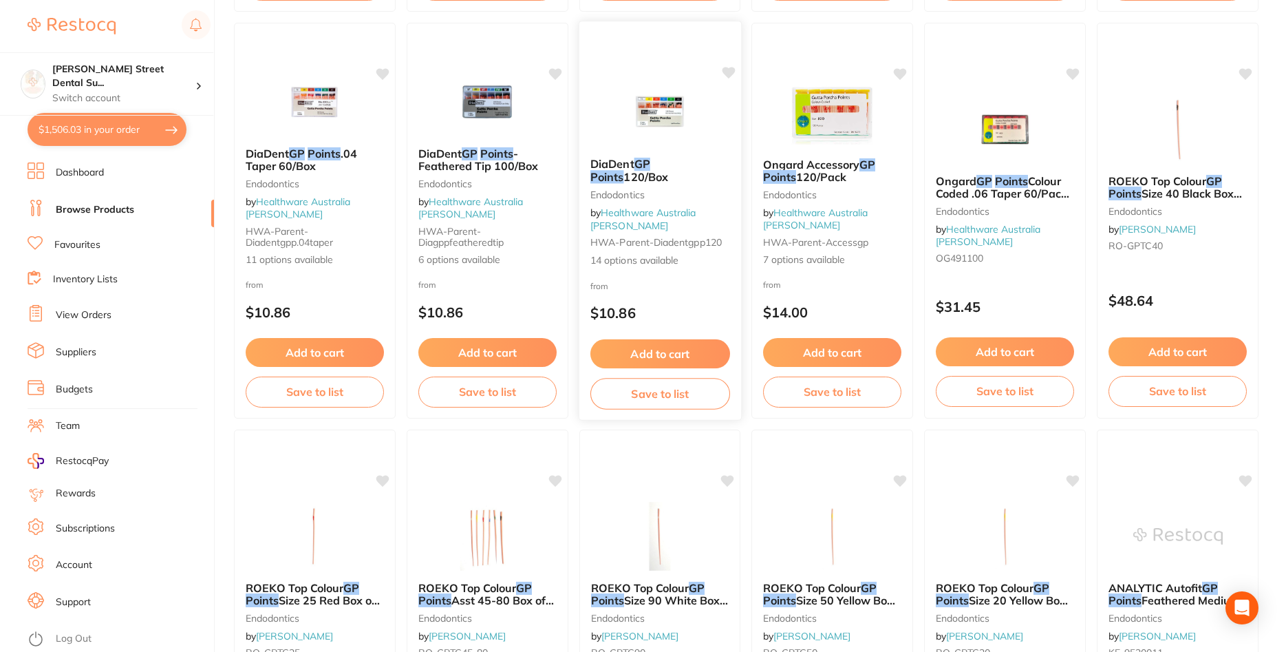
click at [665, 190] on small "Endodontics" at bounding box center [660, 194] width 140 height 11
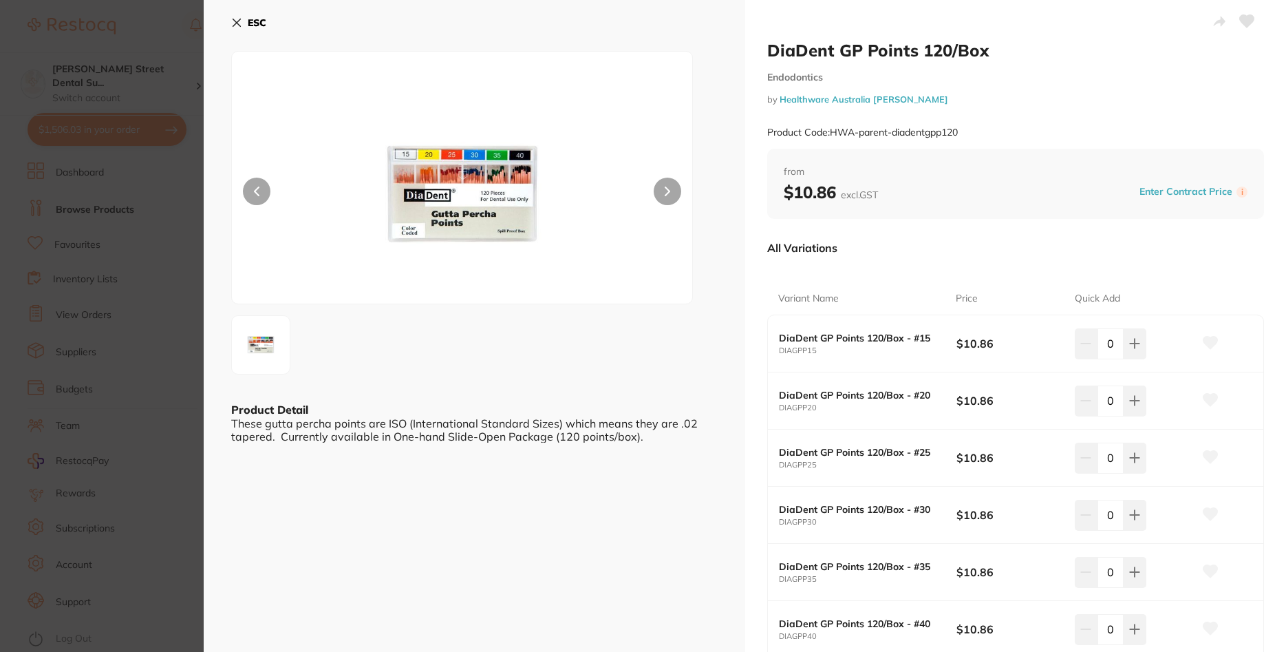
click at [245, 14] on button "ESC" at bounding box center [248, 22] width 35 height 23
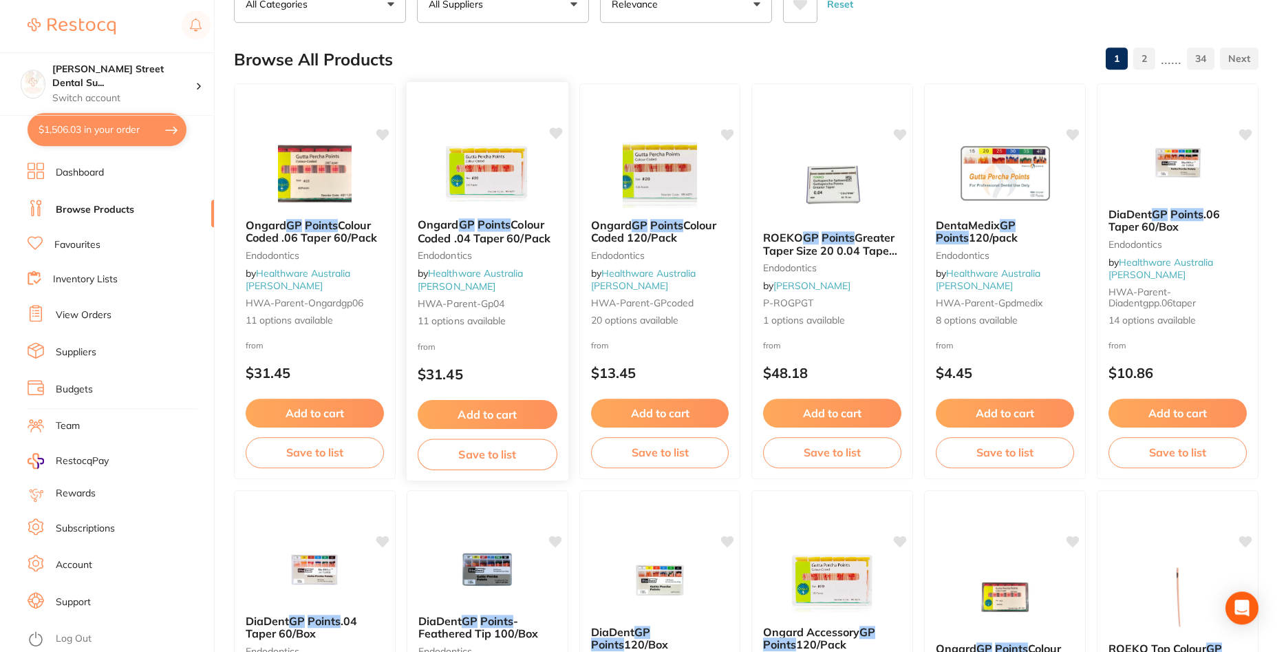
scroll to position [140, 0]
